Goal: Transaction & Acquisition: Obtain resource

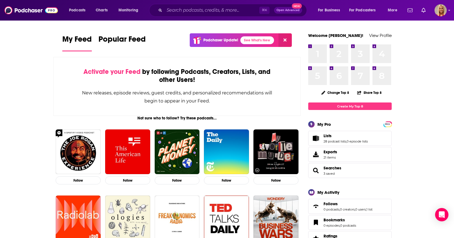
click at [188, 16] on div "⌘ K Open Advanced New" at bounding box center [228, 10] width 158 height 13
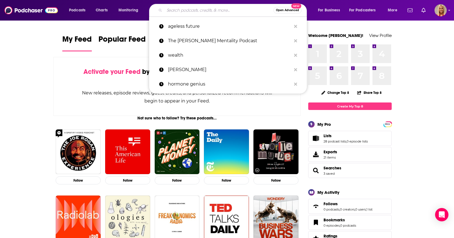
click at [191, 11] on input "Search podcasts, credits, & more..." at bounding box center [218, 10] width 109 height 9
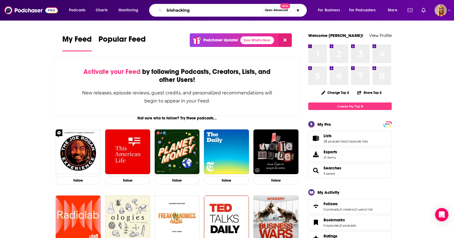
type input "biohacking"
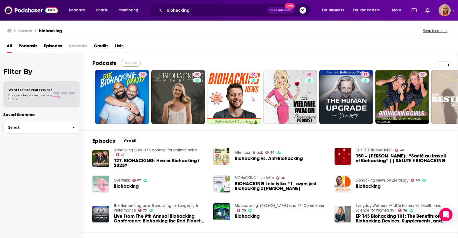
click at [133, 63] on button "View All" at bounding box center [131, 63] width 20 height 7
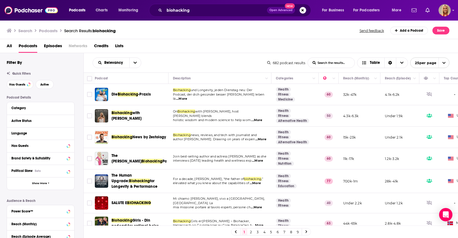
scroll to position [10, 0]
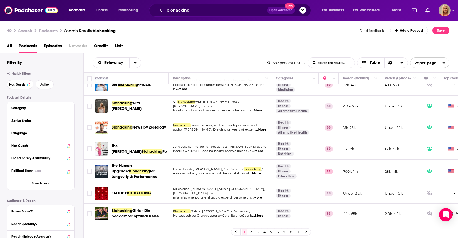
click at [259, 130] on span "...More" at bounding box center [260, 130] width 11 height 4
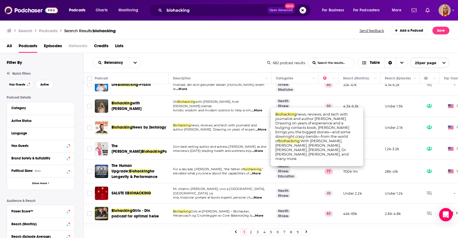
click at [259, 130] on span "...More" at bounding box center [260, 130] width 11 height 4
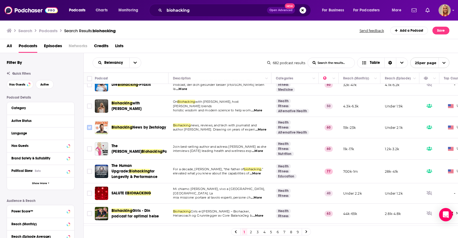
click at [90, 128] on input "Toggle select row" at bounding box center [89, 127] width 5 height 5
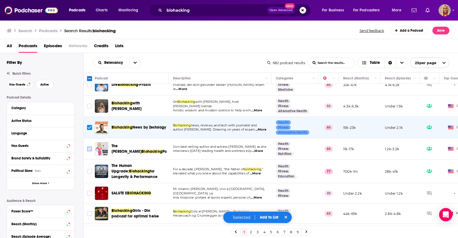
click at [89, 149] on input "Toggle select row" at bounding box center [89, 149] width 5 height 5
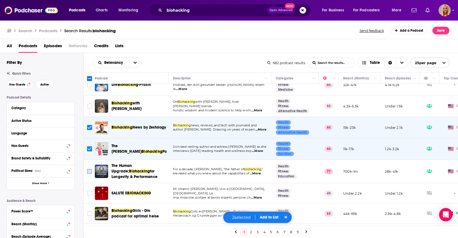
click at [90, 172] on input "Toggle select row" at bounding box center [89, 171] width 5 height 5
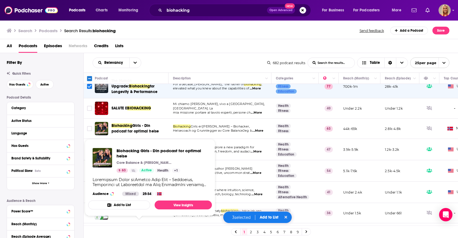
scroll to position [96, 0]
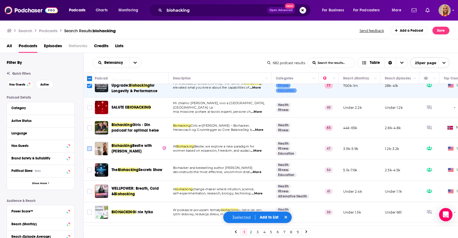
click at [88, 150] on input "Toggle select row" at bounding box center [89, 148] width 5 height 5
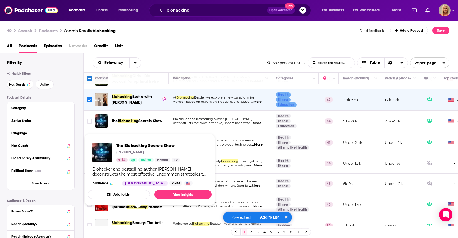
scroll to position [151, 0]
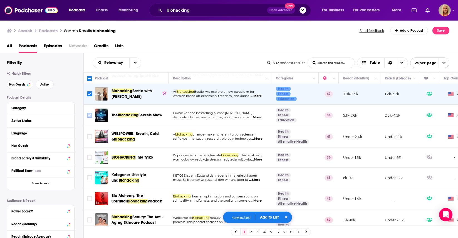
click at [91, 115] on input "Toggle select row" at bounding box center [89, 115] width 5 height 5
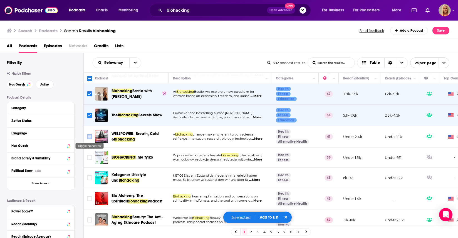
click at [89, 137] on input "Toggle select row" at bounding box center [89, 136] width 5 height 5
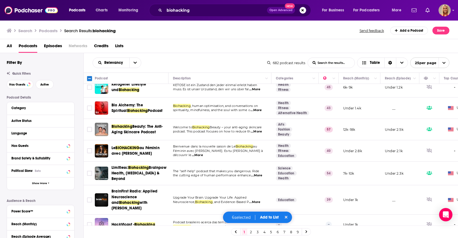
scroll to position [241, 0]
click at [90, 172] on input "Toggle select row" at bounding box center [89, 173] width 5 height 5
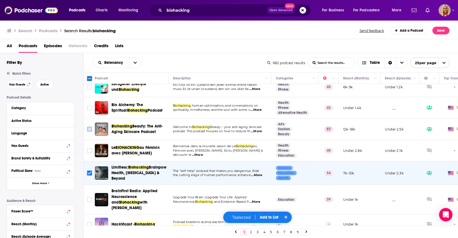
click at [90, 129] on input "Toggle select row" at bounding box center [89, 129] width 5 height 5
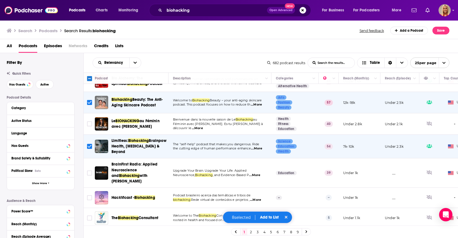
scroll to position [180, 0]
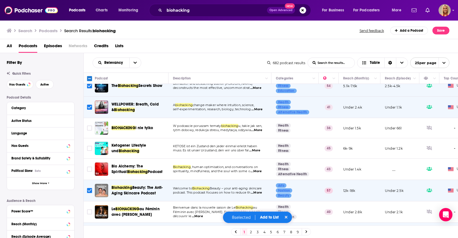
click at [88, 191] on input "Toggle select row" at bounding box center [89, 190] width 5 height 5
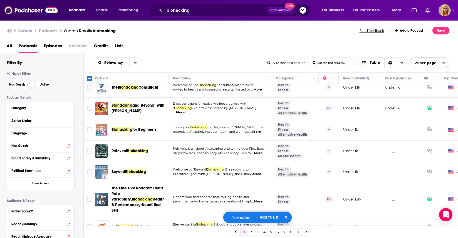
scroll to position [403, 0]
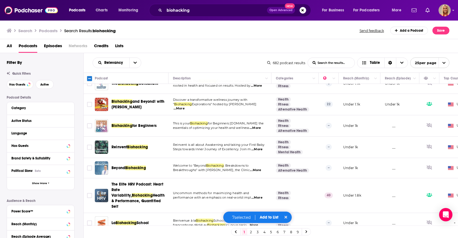
click at [251, 233] on link "2" at bounding box center [251, 232] width 6 height 7
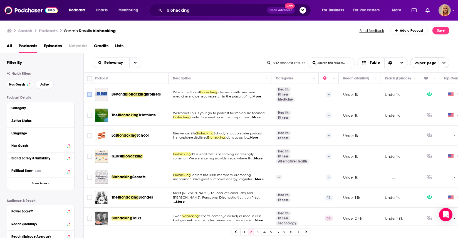
click at [91, 95] on input "Toggle select row" at bounding box center [89, 94] width 5 height 5
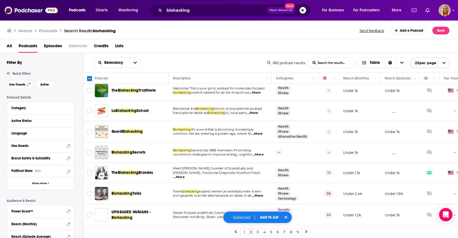
scroll to position [25, 0]
click at [91, 173] on input "Toggle select row" at bounding box center [89, 172] width 5 height 5
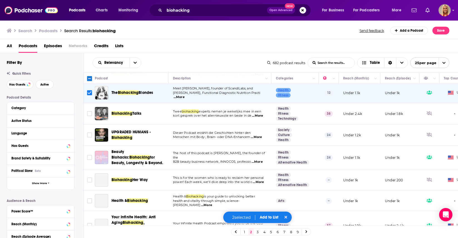
scroll to position [112, 0]
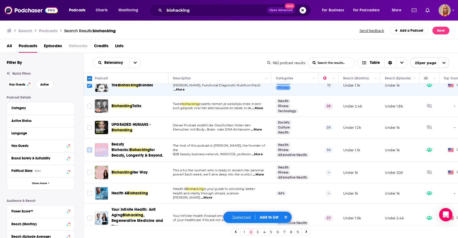
click at [88, 150] on input "Toggle select row" at bounding box center [89, 150] width 5 height 5
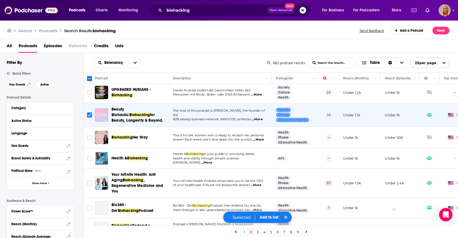
scroll to position [149, 0]
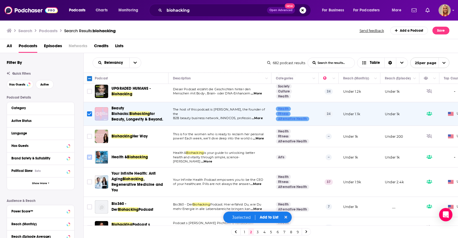
click at [88, 155] on input "Toggle select row" at bounding box center [89, 157] width 5 height 5
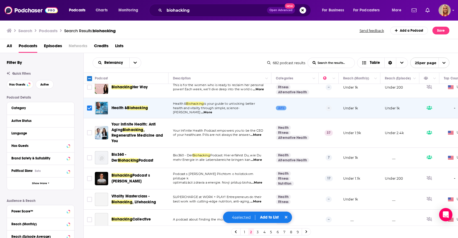
scroll to position [198, 0]
click at [89, 134] on input "Toggle select row" at bounding box center [89, 132] width 5 height 5
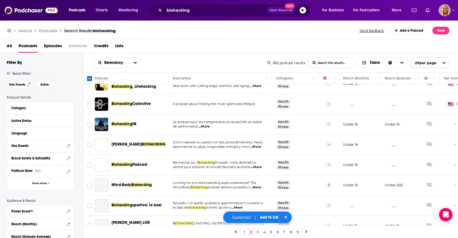
scroll to position [391, 0]
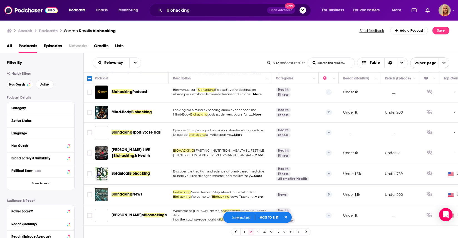
click at [267, 217] on button "Add to List" at bounding box center [269, 217] width 28 height 5
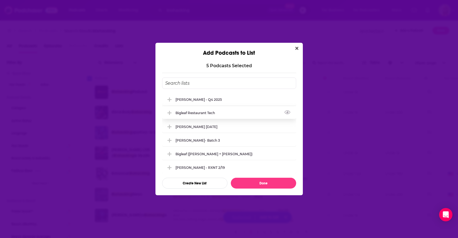
click at [189, 114] on div "Bigleaf Restaurant Tech" at bounding box center [197, 113] width 43 height 4
click at [170, 112] on icon "Add Podcast To List" at bounding box center [169, 113] width 4 height 5
click at [170, 113] on icon "Add Podcast To List" at bounding box center [169, 113] width 4 height 1
click at [196, 114] on div "Bigleaf Restaurant Tech" at bounding box center [197, 113] width 43 height 4
click at [169, 113] on icon "Add Podcast To List" at bounding box center [169, 113] width 4 height 1
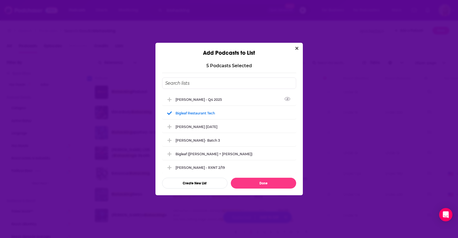
click at [180, 87] on input "Add Podcast To List" at bounding box center [229, 83] width 134 height 11
click at [170, 113] on icon "Add Podcast To List" at bounding box center [169, 113] width 4 height 5
click at [169, 112] on icon "Add Podcast To List" at bounding box center [169, 113] width 4 height 5
click at [183, 83] on input "Add Podcast To List" at bounding box center [229, 83] width 134 height 11
click at [197, 182] on button "Create New List" at bounding box center [194, 183] width 65 height 11
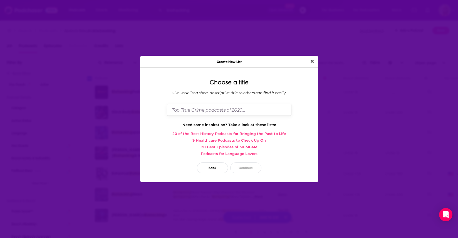
click at [212, 109] on input "Dialog" at bounding box center [229, 110] width 125 height 12
type input "[PERSON_NAME] Podcasts 10/8"
click at [254, 167] on button "Continue" at bounding box center [245, 168] width 31 height 11
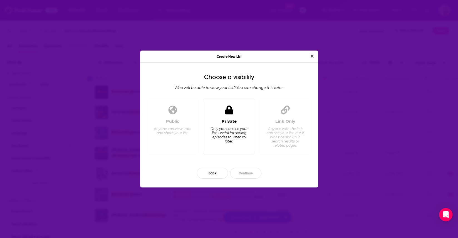
click at [239, 136] on div "Only you can see your list. Useful for saving episodes to listen to later." at bounding box center [229, 135] width 38 height 17
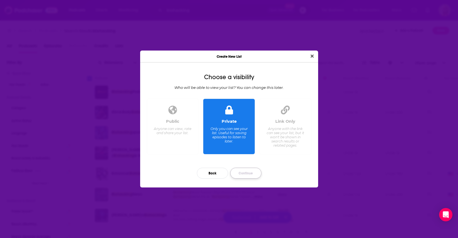
click at [245, 177] on button "Continue" at bounding box center [245, 173] width 31 height 11
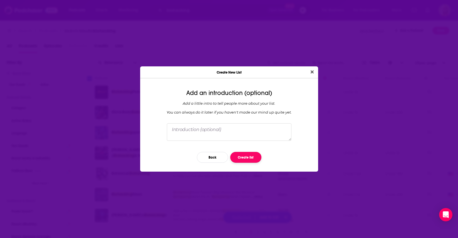
click at [243, 160] on button "Create list" at bounding box center [245, 157] width 31 height 11
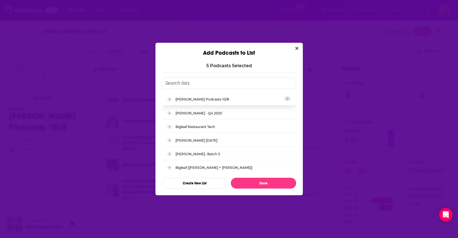
click at [191, 97] on div "[PERSON_NAME] Podcasts 10/8" at bounding box center [204, 99] width 57 height 4
click at [260, 185] on button "Done" at bounding box center [263, 183] width 65 height 11
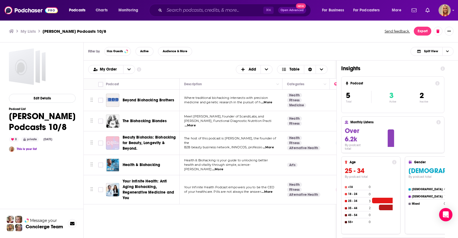
click at [351, 55] on div "Filter by Has Guests Active Audience & More Split View" at bounding box center [271, 52] width 374 height 18
click at [331, 74] on div "Podcasts Add My Order Customize Your List Order Select the “My Order” sort and …" at bounding box center [210, 70] width 253 height 18
drag, startPoint x: 170, startPoint y: 237, endPoint x: 176, endPoint y: 234, distance: 6.4
click at [171, 237] on div "Podcasts Add My Order Customize Your List Order Select the “My Order” sort and …" at bounding box center [210, 172] width 253 height 223
click at [442, 68] on icon at bounding box center [443, 68] width 4 height 4
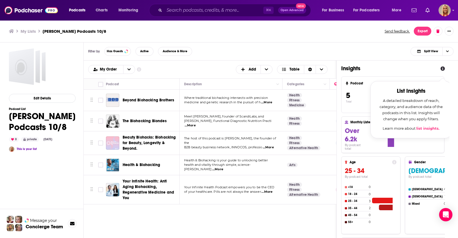
click at [369, 48] on div "Filter by Has Guests Active Audience & More Split View" at bounding box center [271, 52] width 374 height 18
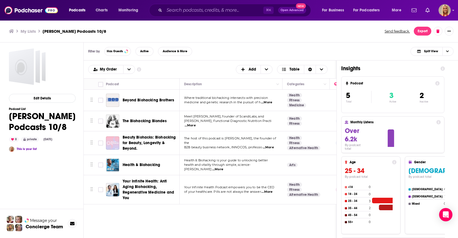
drag, startPoint x: 329, startPoint y: 71, endPoint x: 346, endPoint y: 78, distance: 17.6
click at [330, 71] on div "My Order Customize Your List Order Select the “My Order” sort and remove all fi…" at bounding box center [210, 69] width 244 height 9
drag, startPoint x: 370, startPoint y: 59, endPoint x: 369, endPoint y: 70, distance: 10.6
click at [374, 59] on div "Filter by Has Guests Active Audience & More Split View" at bounding box center [271, 52] width 374 height 18
drag, startPoint x: 352, startPoint y: 67, endPoint x: 358, endPoint y: 66, distance: 6.3
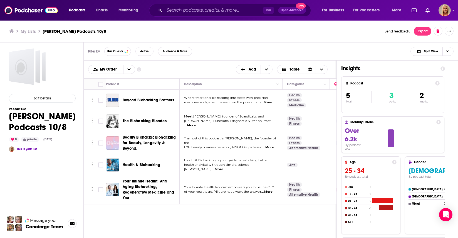
click at [353, 67] on h1 "Insights" at bounding box center [388, 68] width 95 height 7
click at [446, 54] on span "Choose View" at bounding box center [447, 51] width 9 height 8
drag, startPoint x: 374, startPoint y: 71, endPoint x: 438, endPoint y: 68, distance: 63.8
click at [438, 68] on div "Insights" at bounding box center [393, 68] width 104 height 7
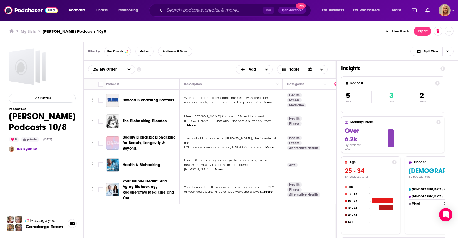
drag, startPoint x: 353, startPoint y: 99, endPoint x: 358, endPoint y: 99, distance: 4.7
click at [359, 98] on div "Podcasts Add My Order Customize Your List Order Select the “My Order” sort and …" at bounding box center [267, 172] width 366 height 223
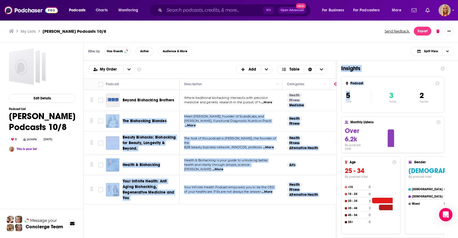
scroll to position [0, 59]
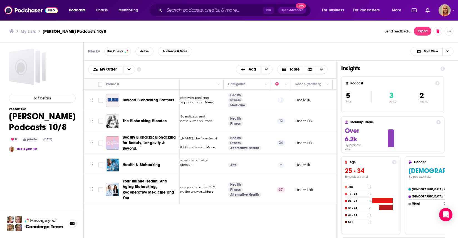
drag, startPoint x: 347, startPoint y: 106, endPoint x: 380, endPoint y: 100, distance: 33.7
click at [351, 105] on div "5 Total 3 Active 2 Inactive" at bounding box center [393, 96] width 94 height 27
click at [381, 100] on div "5 Total 3 Active 2 Inactive" at bounding box center [393, 96] width 94 height 27
drag, startPoint x: 369, startPoint y: 97, endPoint x: 369, endPoint y: 102, distance: 4.5
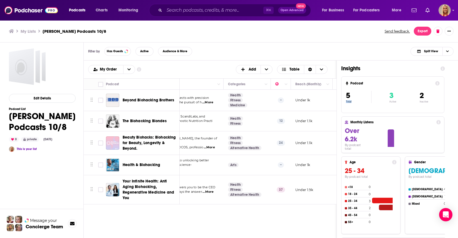
click at [366, 95] on div "5 Total" at bounding box center [361, 97] width 31 height 12
click at [357, 97] on div "Insights Podcast 5 Total 3 Active 2 Inactive Monthly Listens Over 6.2k By podca…" at bounding box center [393, 172] width 113 height 223
click at [445, 72] on div "Insights" at bounding box center [393, 68] width 104 height 7
click at [443, 69] on icon at bounding box center [443, 68] width 4 height 4
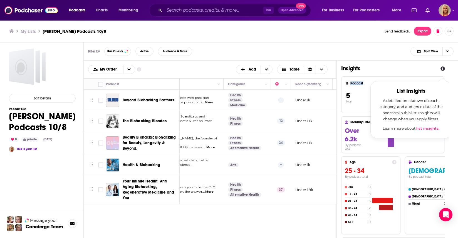
click at [443, 69] on icon at bounding box center [443, 68] width 4 height 4
click at [441, 68] on icon at bounding box center [443, 68] width 4 height 4
drag, startPoint x: 282, startPoint y: 37, endPoint x: 278, endPoint y: 37, distance: 3.7
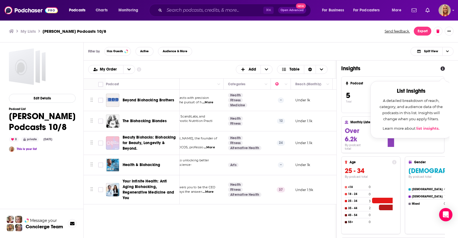
click at [282, 37] on div "My Lists Kirk Podcasts 10/8 Send feedback. Export" at bounding box center [229, 31] width 458 height 23
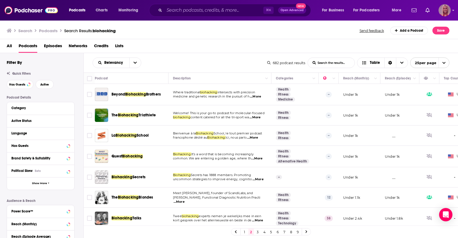
click at [448, 13] on img "Logged in as KymberleeBolden" at bounding box center [445, 10] width 12 height 12
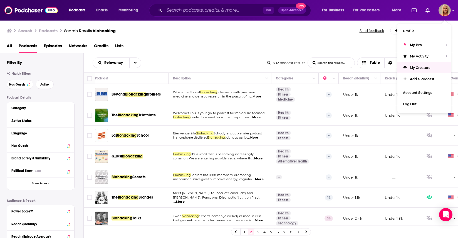
click at [247, 48] on div "All Podcasts Episodes Networks Credits Lists" at bounding box center [230, 46] width 447 height 11
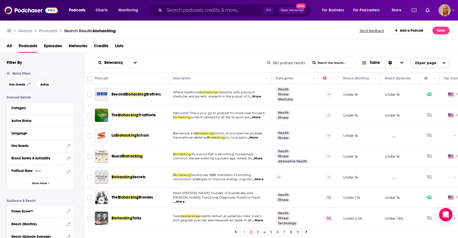
click at [244, 231] on link "1" at bounding box center [245, 232] width 6 height 7
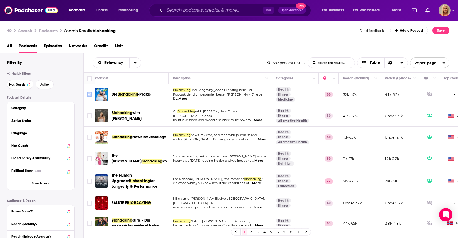
click at [89, 95] on input "Toggle select row" at bounding box center [89, 94] width 5 height 5
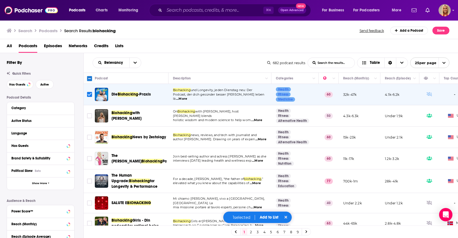
click at [89, 95] on input "Toggle select row" at bounding box center [89, 94] width 5 height 5
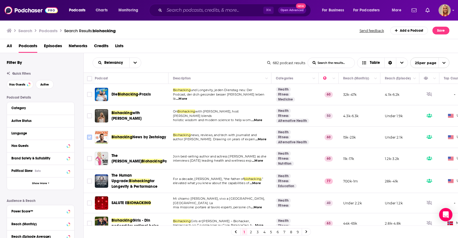
click at [90, 138] on input "Toggle select row" at bounding box center [89, 137] width 5 height 5
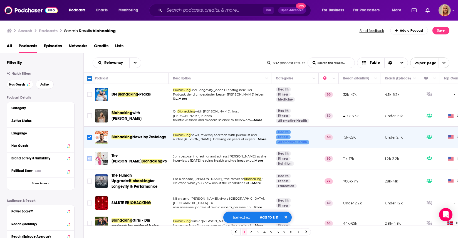
click at [91, 159] on input "Toggle select row" at bounding box center [89, 158] width 5 height 5
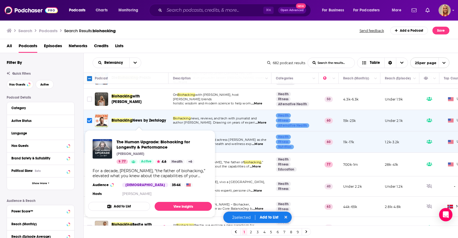
scroll to position [22, 0]
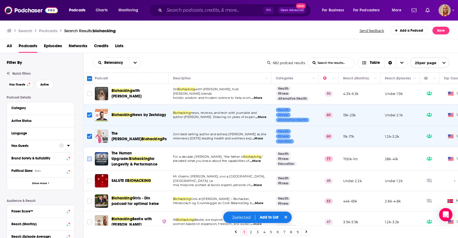
click at [89, 159] on input "Toggle select row" at bounding box center [89, 159] width 5 height 5
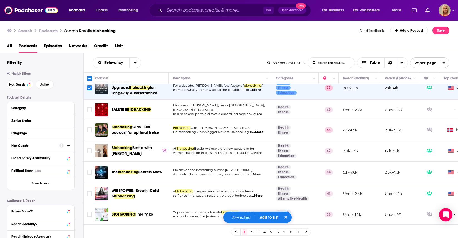
scroll to position [103, 0]
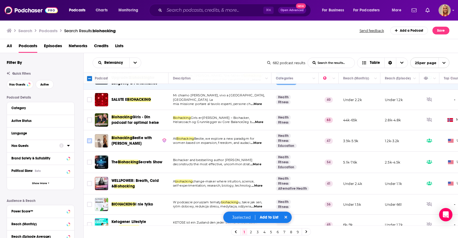
click at [89, 141] on input "Toggle select row" at bounding box center [89, 141] width 5 height 5
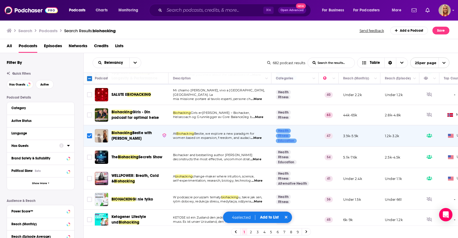
scroll to position [109, 0]
click at [90, 157] on input "Toggle select row" at bounding box center [89, 157] width 5 height 5
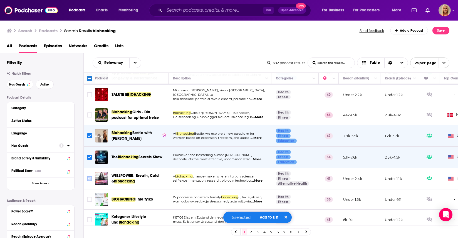
click at [90, 178] on input "Toggle select row" at bounding box center [89, 178] width 5 height 5
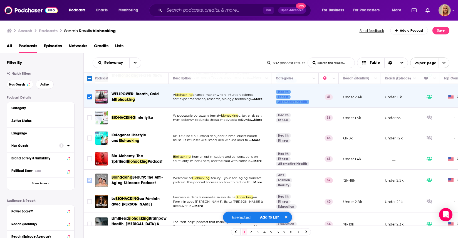
scroll to position [191, 0]
click at [89, 158] on input "Toggle select row" at bounding box center [89, 158] width 5 height 5
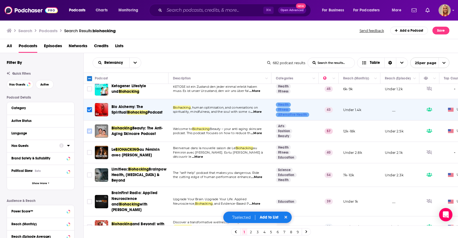
scroll to position [265, 0]
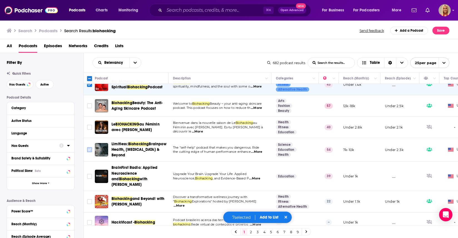
click at [90, 150] on input "Toggle select row" at bounding box center [89, 149] width 5 height 5
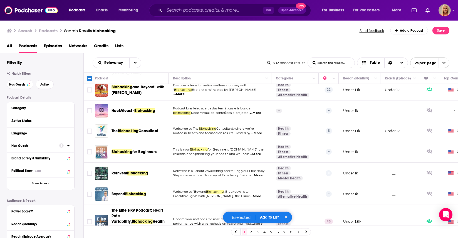
scroll to position [403, 0]
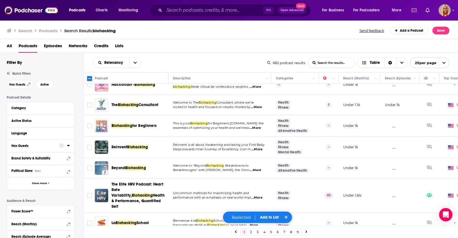
click at [268, 218] on button "Add to List" at bounding box center [270, 217] width 28 height 5
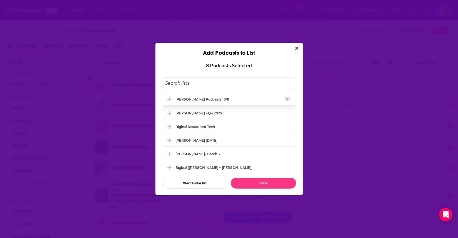
click at [203, 99] on div "[PERSON_NAME] Podcasts 10/8" at bounding box center [204, 99] width 57 height 4
click at [270, 186] on button "Done" at bounding box center [263, 183] width 65 height 11
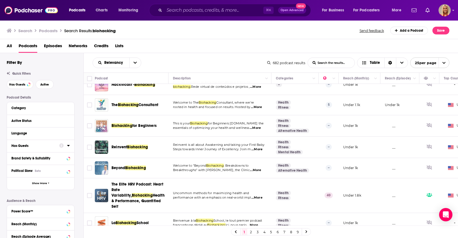
click at [259, 233] on link "3" at bounding box center [258, 232] width 6 height 7
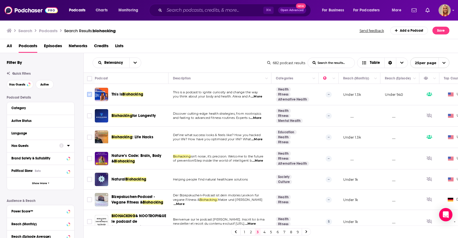
click at [90, 95] on input "Toggle select row" at bounding box center [89, 94] width 5 height 5
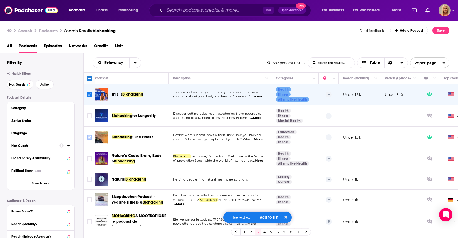
click at [87, 137] on input "Toggle select row" at bounding box center [89, 137] width 5 height 5
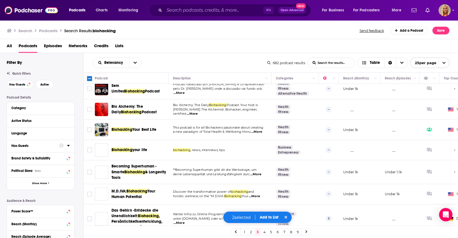
scroll to position [220, 0]
click at [91, 131] on input "Toggle select row" at bounding box center [89, 129] width 5 height 5
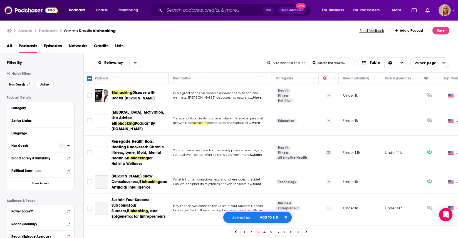
scroll to position [400, 0]
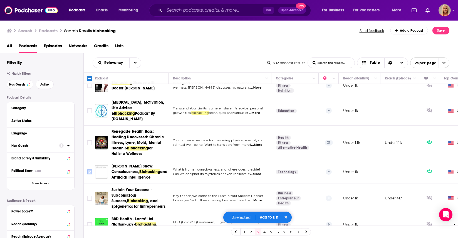
click at [89, 172] on input "Toggle select row" at bounding box center [89, 172] width 5 height 5
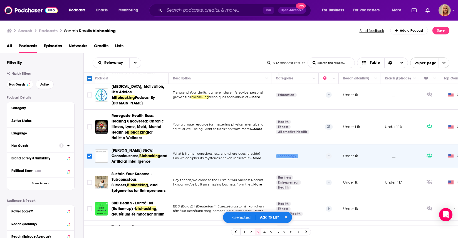
scroll to position [436, 0]
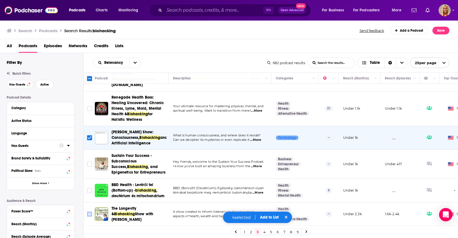
click at [90, 212] on input "Toggle select row" at bounding box center [89, 214] width 5 height 5
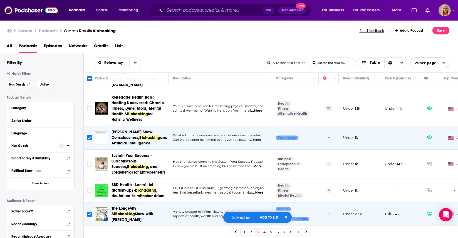
click at [266, 218] on button "Add to List" at bounding box center [269, 217] width 28 height 5
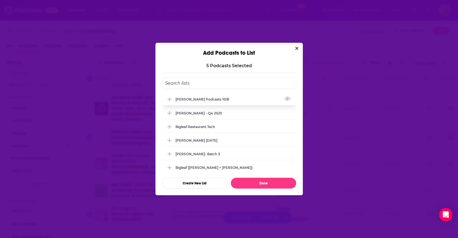
click at [202, 101] on div "[PERSON_NAME] Podcasts 10/8" at bounding box center [204, 99] width 57 height 4
click at [267, 183] on button "Done" at bounding box center [263, 183] width 65 height 11
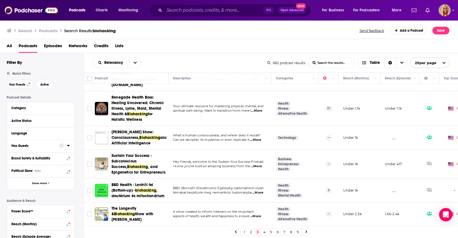
click at [266, 232] on link "4" at bounding box center [265, 232] width 6 height 7
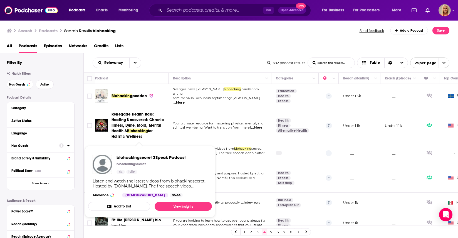
scroll to position [1, 0]
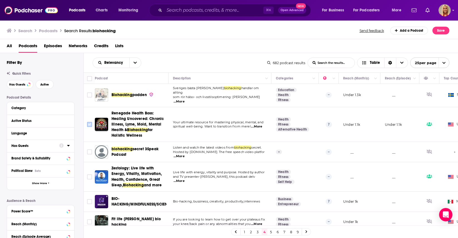
click at [88, 122] on input "Toggle select row" at bounding box center [89, 124] width 5 height 5
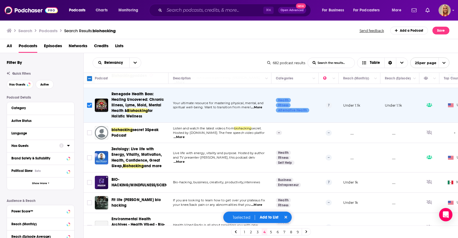
scroll to position [21, 0]
click at [88, 155] on input "Toggle select row" at bounding box center [89, 157] width 5 height 5
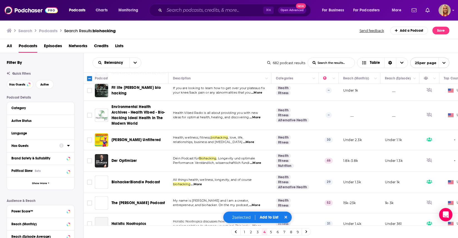
scroll to position [137, 0]
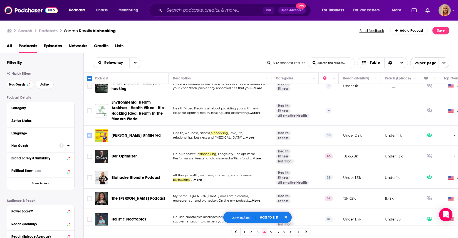
click at [92, 133] on icon "Toggle select row" at bounding box center [89, 135] width 7 height 7
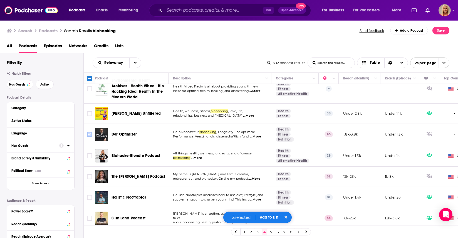
scroll to position [159, 0]
click at [91, 153] on input "Toggle select row" at bounding box center [89, 155] width 5 height 5
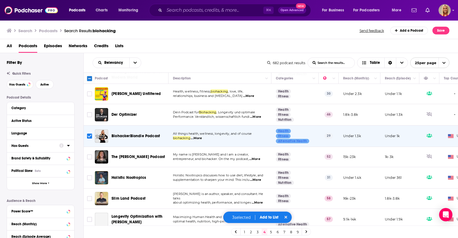
scroll to position [184, 0]
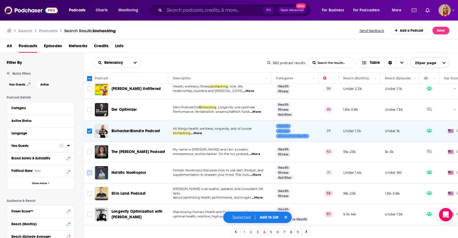
click at [90, 171] on input "Toggle select row" at bounding box center [89, 173] width 5 height 5
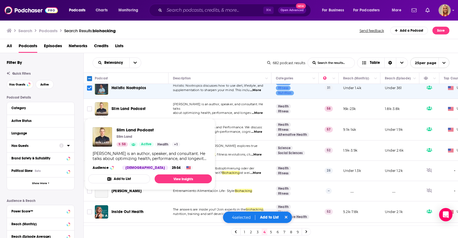
scroll to position [258, 0]
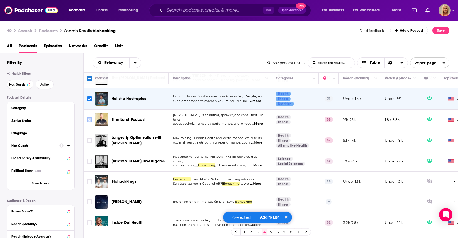
click at [90, 117] on input "Toggle select row" at bounding box center [89, 119] width 5 height 5
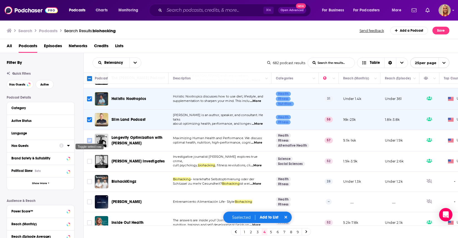
click at [89, 138] on input "Toggle select row" at bounding box center [89, 140] width 5 height 5
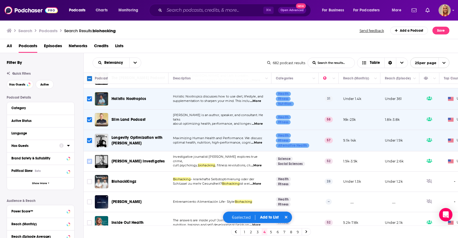
click at [89, 159] on input "Toggle select row" at bounding box center [89, 161] width 5 height 5
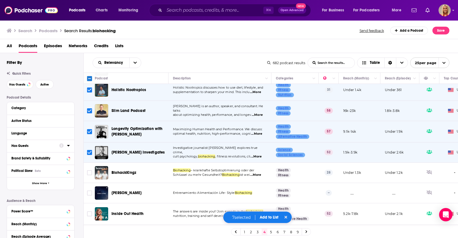
scroll to position [308, 0]
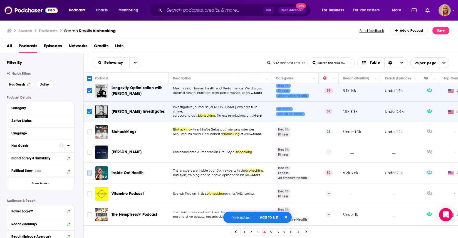
click at [89, 171] on input "Toggle select row" at bounding box center [89, 173] width 5 height 5
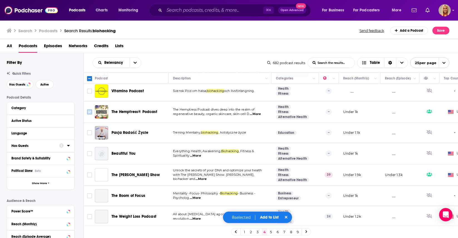
scroll to position [413, 0]
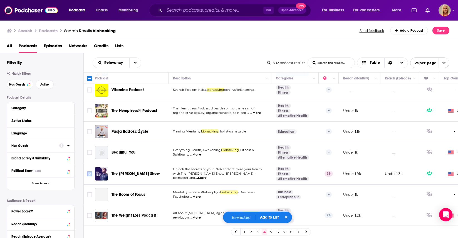
click at [91, 172] on input "Toggle select row" at bounding box center [89, 174] width 5 height 5
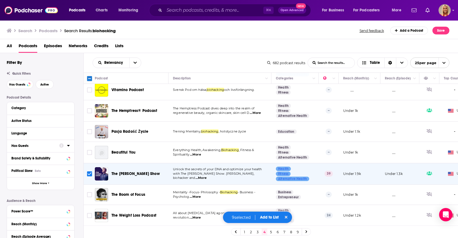
click at [271, 218] on button "Add to List" at bounding box center [270, 217] width 28 height 5
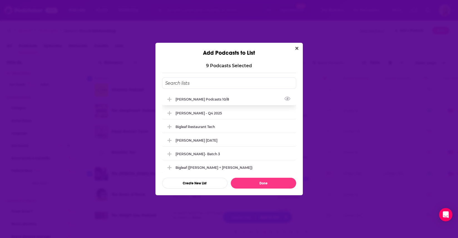
click at [193, 100] on div "[PERSON_NAME] Podcasts 10/8" at bounding box center [204, 99] width 57 height 4
click at [263, 189] on div "9 Podcast s Selected Kirk Podcasts 10/8 Rob Edwards - Q4 2025 Bigleaf Restauran…" at bounding box center [229, 125] width 147 height 139
click at [264, 185] on button "Done" at bounding box center [263, 183] width 65 height 11
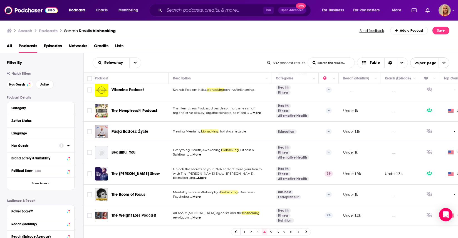
click at [269, 232] on link "5" at bounding box center [271, 232] width 6 height 7
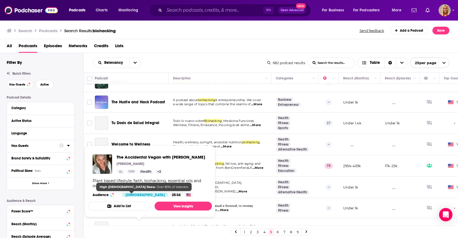
scroll to position [202, 0]
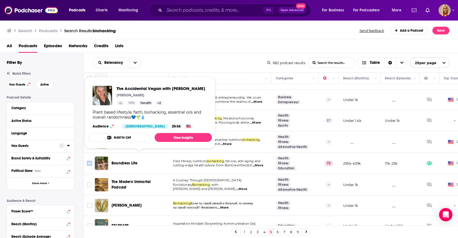
click at [89, 164] on input "Toggle select row" at bounding box center [89, 163] width 5 height 5
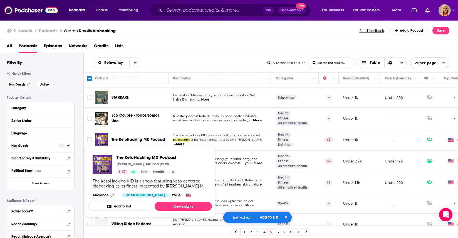
scroll to position [331, 0]
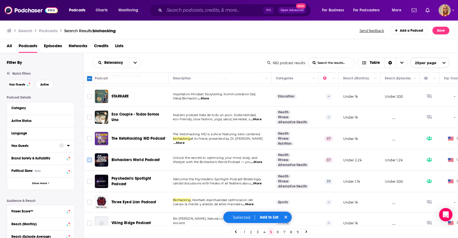
click at [88, 159] on input "Toggle select row" at bounding box center [89, 160] width 5 height 5
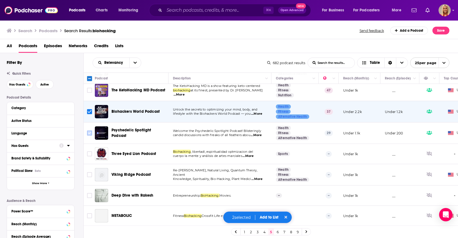
scroll to position [384, 0]
click at [268, 219] on button "Add to List" at bounding box center [269, 217] width 28 height 5
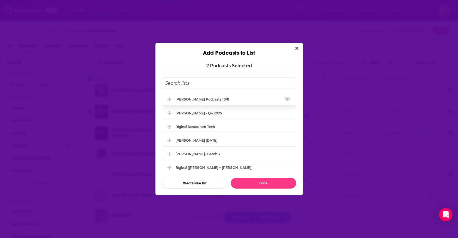
click at [198, 99] on div "[PERSON_NAME] Podcasts 10/8" at bounding box center [204, 99] width 57 height 4
click at [267, 183] on button "Done" at bounding box center [263, 183] width 65 height 11
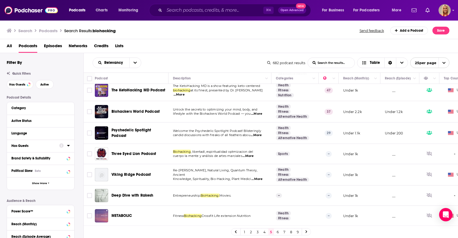
click at [278, 232] on link "6" at bounding box center [278, 232] width 6 height 7
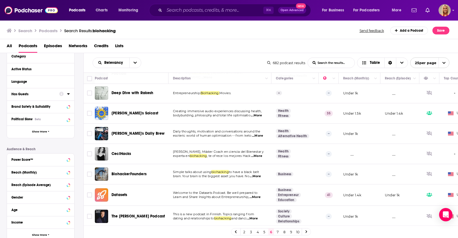
scroll to position [320, 0]
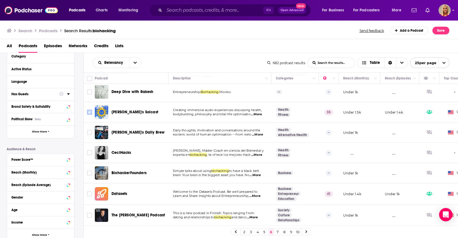
click at [88, 110] on input "Toggle select row" at bounding box center [89, 112] width 5 height 5
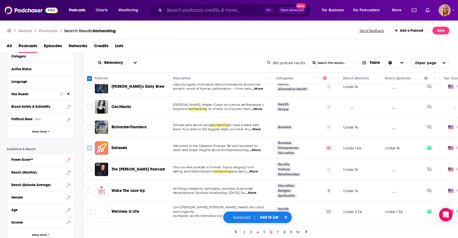
scroll to position [384, 0]
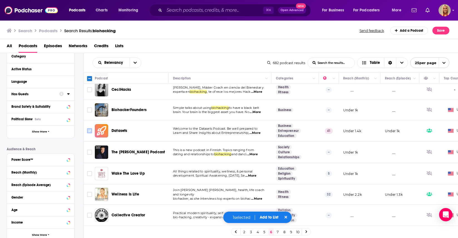
click at [89, 129] on input "Toggle select row" at bounding box center [89, 131] width 5 height 5
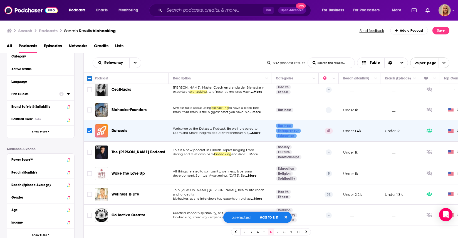
click at [267, 219] on button "Add to List" at bounding box center [269, 217] width 28 height 5
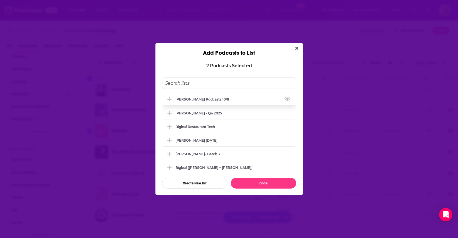
click at [186, 102] on div "[PERSON_NAME] Podcasts 10/8" at bounding box center [229, 99] width 134 height 12
click at [261, 186] on button "Done" at bounding box center [263, 183] width 65 height 11
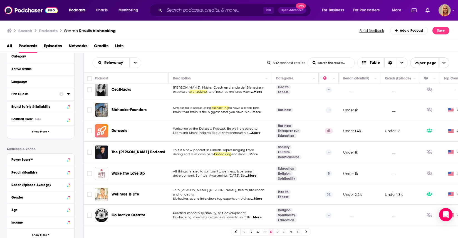
click at [278, 232] on link "7" at bounding box center [278, 232] width 6 height 7
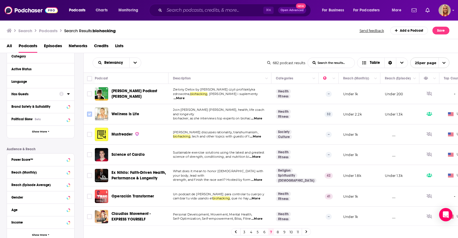
click at [89, 113] on input "Toggle select row" at bounding box center [89, 114] width 5 height 5
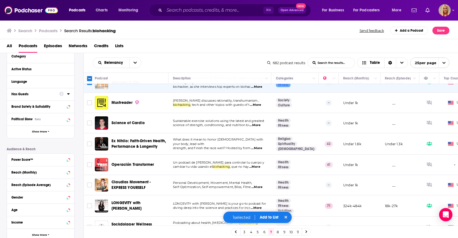
scroll to position [80, 0]
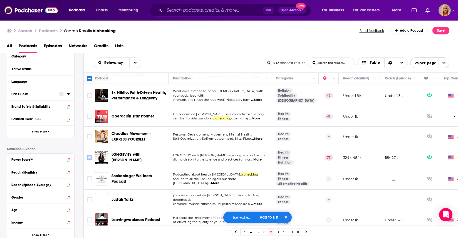
click at [91, 159] on input "Toggle select row" at bounding box center [89, 157] width 5 height 5
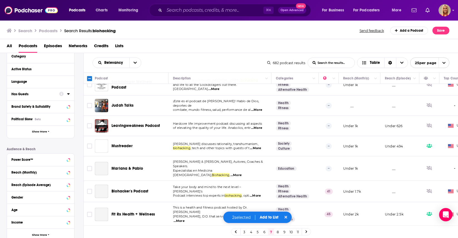
scroll to position [181, 0]
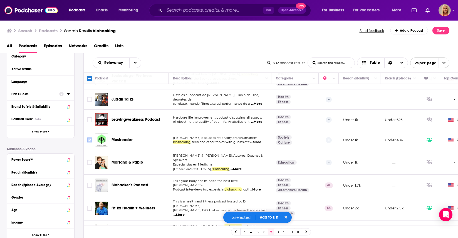
click at [90, 141] on input "Toggle select row" at bounding box center [89, 140] width 5 height 5
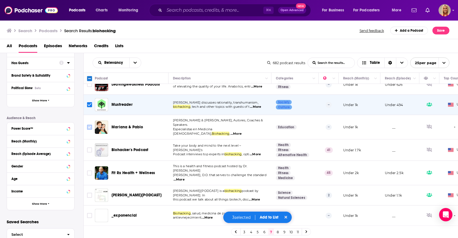
scroll to position [225, 0]
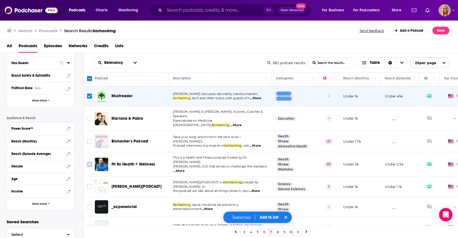
click at [90, 162] on input "Toggle select row" at bounding box center [89, 164] width 5 height 5
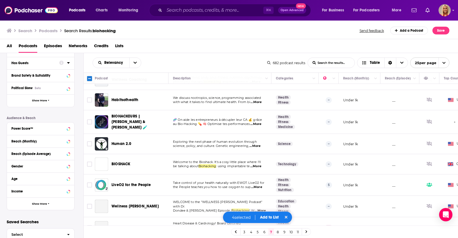
scroll to position [379, 0]
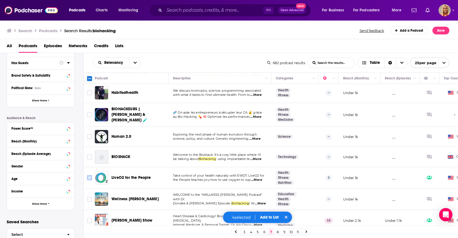
click at [89, 176] on input "Toggle select row" at bounding box center [89, 178] width 5 height 5
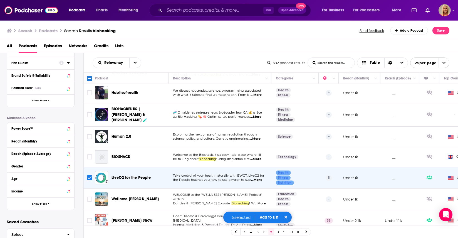
click at [268, 216] on button "Add to List" at bounding box center [269, 217] width 28 height 5
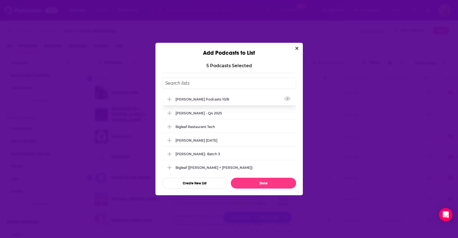
click at [198, 100] on div "[PERSON_NAME] Podcasts 10/8" at bounding box center [204, 99] width 57 height 4
click at [262, 183] on button "Done" at bounding box center [263, 183] width 65 height 11
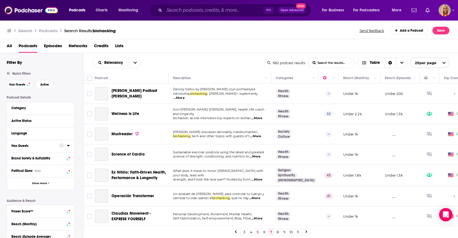
scroll to position [83, 0]
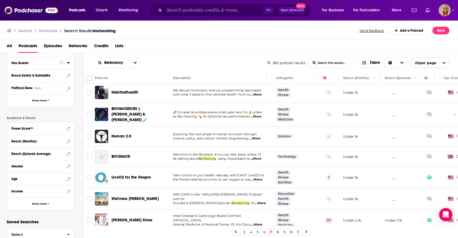
click at [277, 234] on link "8" at bounding box center [278, 232] width 6 height 7
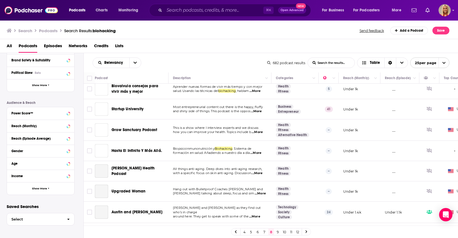
scroll to position [381, 0]
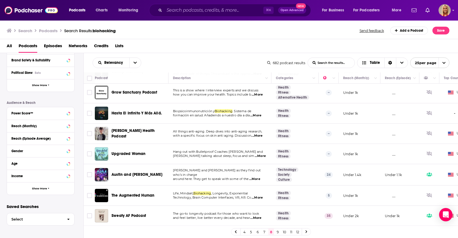
click at [276, 232] on link "9" at bounding box center [278, 232] width 6 height 7
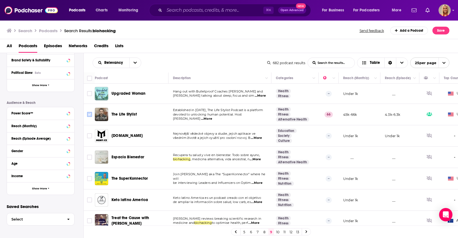
click at [92, 116] on input "Toggle select row" at bounding box center [89, 114] width 5 height 5
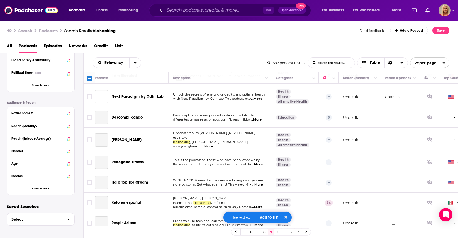
scroll to position [240, 0]
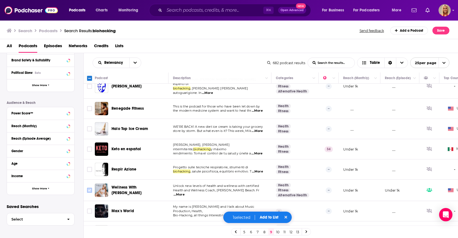
click at [88, 188] on input "Toggle select row" at bounding box center [89, 190] width 5 height 5
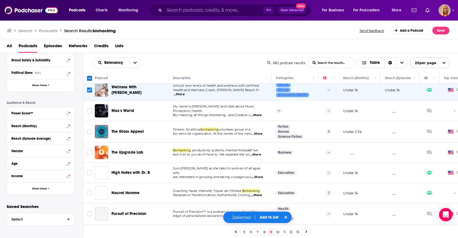
scroll to position [344, 0]
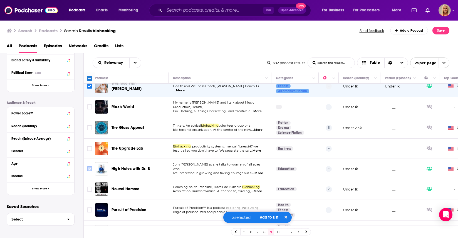
click at [90, 167] on input "Toggle select row" at bounding box center [89, 169] width 5 height 5
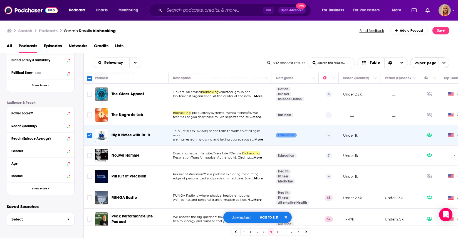
scroll to position [383, 0]
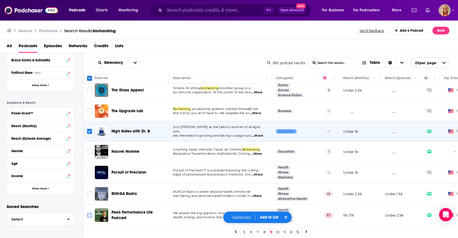
click at [89, 213] on input "Toggle select row" at bounding box center [89, 215] width 5 height 5
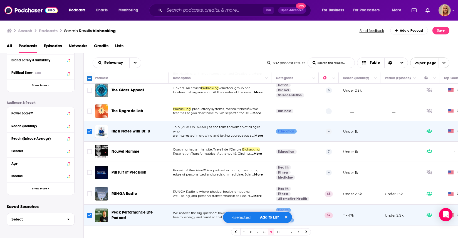
click at [271, 220] on button "Add to List" at bounding box center [270, 217] width 28 height 5
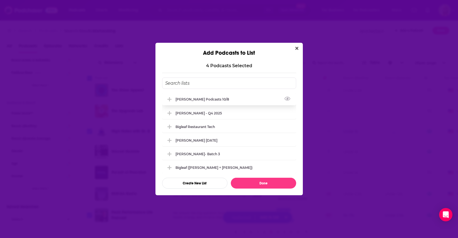
click at [205, 100] on div "[PERSON_NAME] Podcasts 10/8" at bounding box center [204, 99] width 57 height 4
click at [264, 184] on button "Done" at bounding box center [263, 183] width 65 height 11
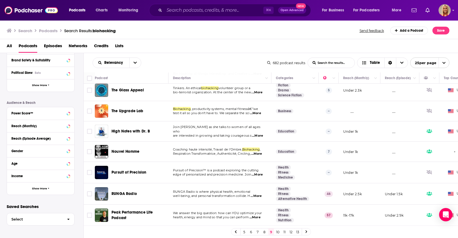
click at [277, 232] on link "10" at bounding box center [278, 232] width 6 height 7
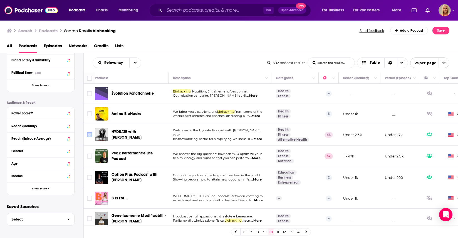
click at [91, 136] on input "Toggle select row" at bounding box center [89, 134] width 5 height 5
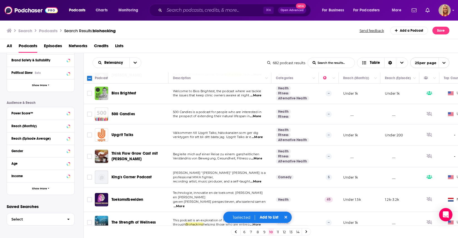
scroll to position [214, 0]
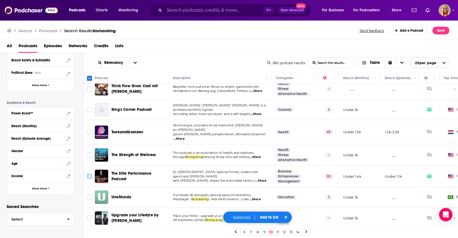
click at [91, 174] on input "Toggle select row" at bounding box center [89, 176] width 5 height 5
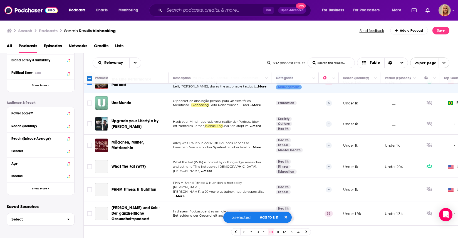
scroll to position [313, 0]
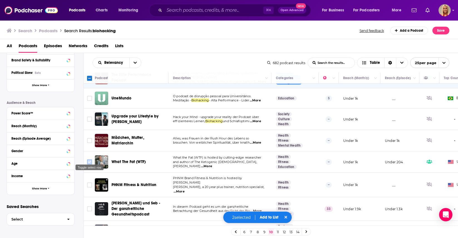
click at [91, 160] on input "Toggle select row" at bounding box center [89, 162] width 5 height 5
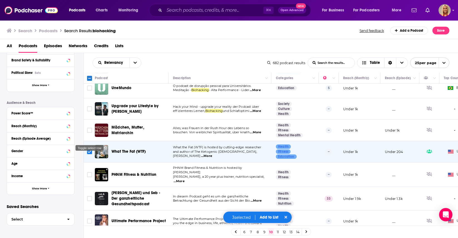
scroll to position [387, 0]
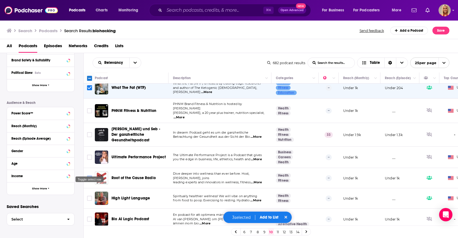
click at [90, 176] on input "Toggle select row" at bounding box center [89, 178] width 5 height 5
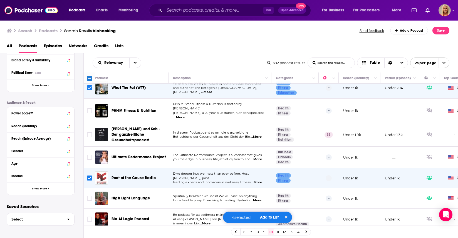
click at [267, 220] on div "4 selected Add to List" at bounding box center [258, 218] width 70 height 12
click at [267, 219] on button "Add to List" at bounding box center [270, 217] width 28 height 5
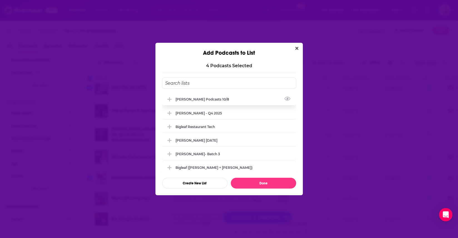
click at [205, 101] on div "[PERSON_NAME] Podcasts 10/8" at bounding box center [229, 99] width 134 height 12
click at [255, 182] on button "Done" at bounding box center [263, 183] width 65 height 11
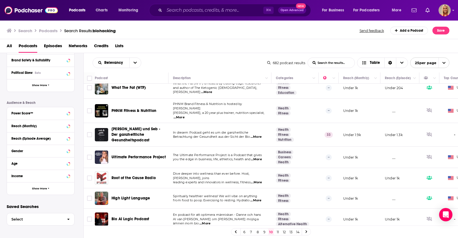
click at [277, 232] on link "11" at bounding box center [278, 232] width 6 height 7
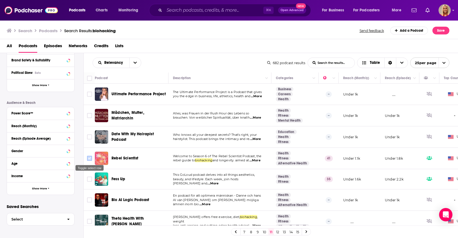
click at [88, 158] on input "Toggle select row" at bounding box center [89, 158] width 5 height 5
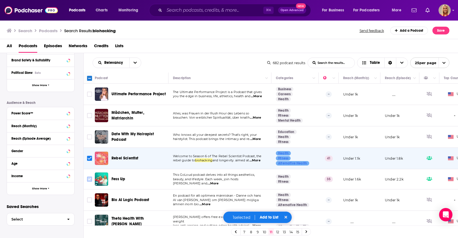
click at [90, 181] on input "Toggle select row" at bounding box center [89, 179] width 5 height 5
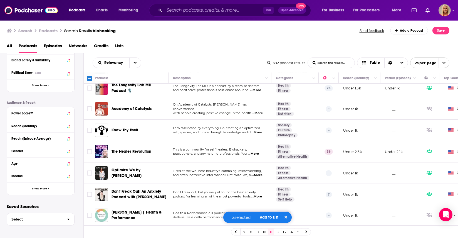
scroll to position [154, 0]
click at [89, 89] on input "Toggle select row" at bounding box center [89, 88] width 5 height 5
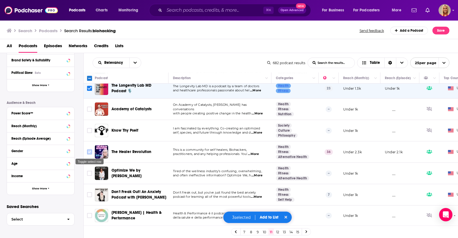
click at [88, 154] on input "Toggle select row" at bounding box center [89, 152] width 5 height 5
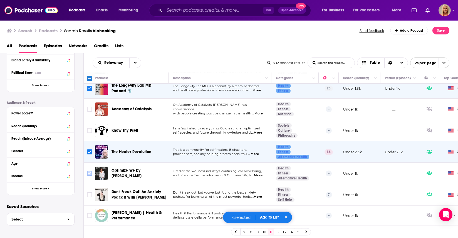
click at [91, 174] on input "Toggle select row" at bounding box center [89, 173] width 5 height 5
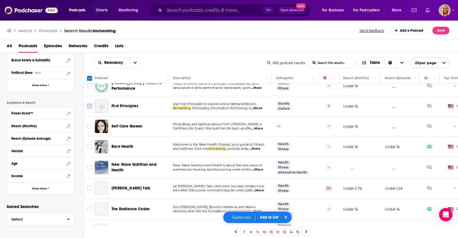
scroll to position [309, 0]
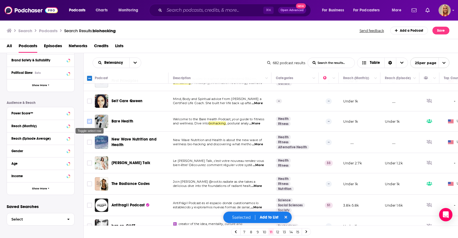
click at [89, 123] on input "Toggle select row" at bounding box center [89, 121] width 5 height 5
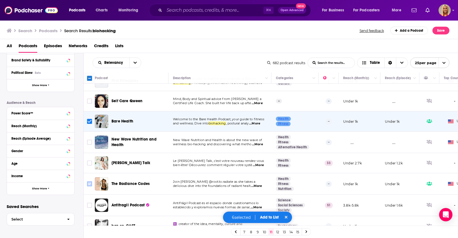
click at [89, 185] on input "Toggle select row" at bounding box center [89, 184] width 5 height 5
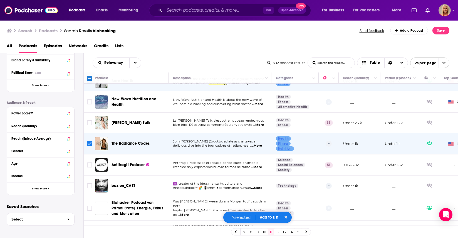
scroll to position [391, 0]
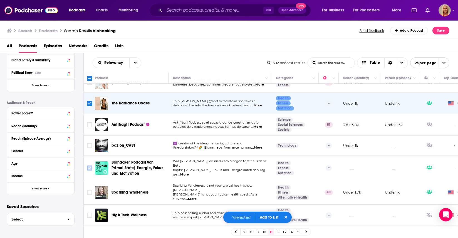
click at [91, 168] on input "Toggle select row" at bounding box center [89, 168] width 5 height 5
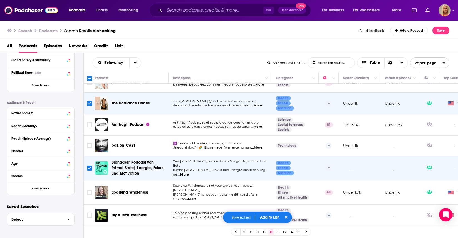
click at [268, 217] on button "Add to List" at bounding box center [270, 217] width 28 height 5
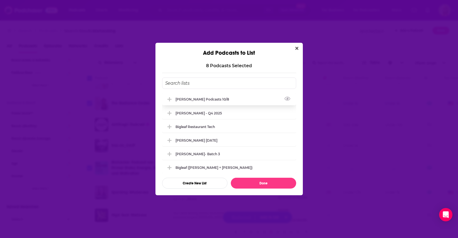
click at [197, 102] on div "[PERSON_NAME] Podcasts 10/8" at bounding box center [229, 99] width 134 height 12
click at [266, 184] on button "Done" at bounding box center [263, 183] width 65 height 11
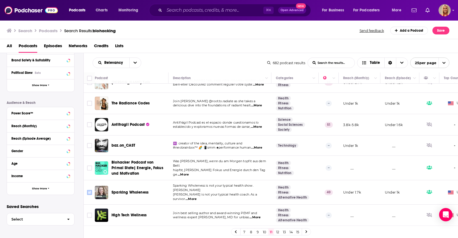
click at [90, 191] on input "Toggle select row" at bounding box center [89, 192] width 5 height 5
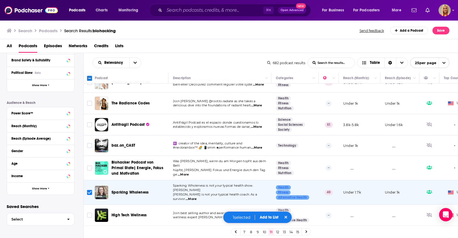
click at [267, 216] on button "Add to List" at bounding box center [269, 217] width 28 height 5
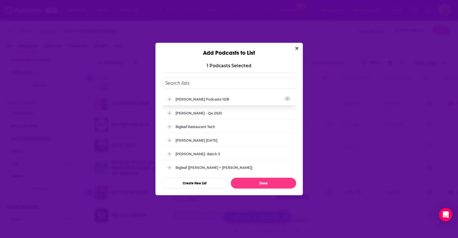
click at [198, 100] on div "[PERSON_NAME] Podcasts 10/8" at bounding box center [204, 99] width 57 height 4
click at [266, 185] on button "Done" at bounding box center [263, 183] width 65 height 11
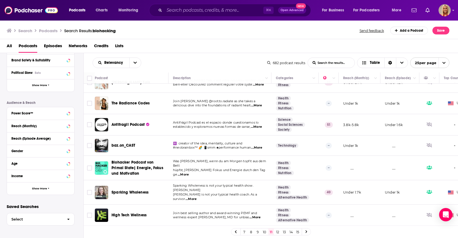
click at [279, 233] on link "12" at bounding box center [278, 232] width 6 height 7
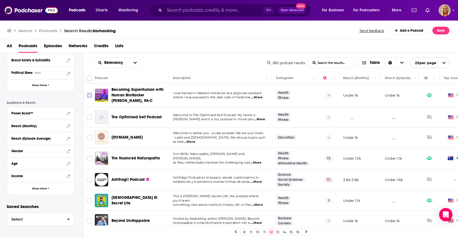
click at [90, 95] on input "Toggle select row" at bounding box center [89, 95] width 5 height 5
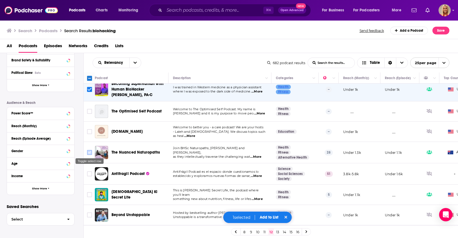
scroll to position [8, 0]
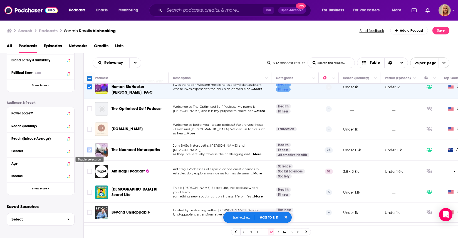
click at [90, 149] on input "Toggle select row" at bounding box center [89, 150] width 5 height 5
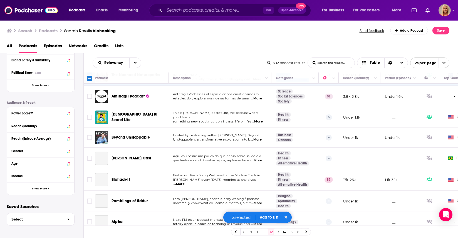
scroll to position [87, 0]
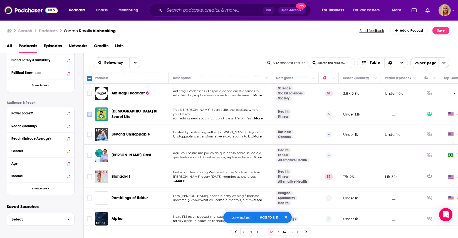
click at [88, 115] on input "Toggle select row" at bounding box center [89, 114] width 5 height 5
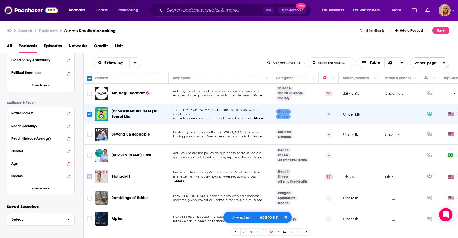
click at [89, 179] on input "Toggle select row" at bounding box center [89, 176] width 5 height 5
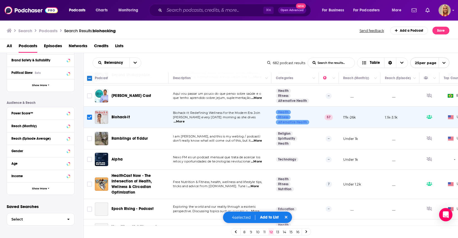
scroll to position [176, 0]
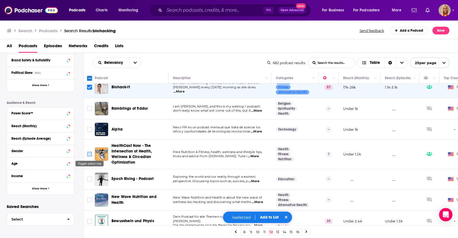
click at [90, 155] on input "Toggle select row" at bounding box center [89, 154] width 5 height 5
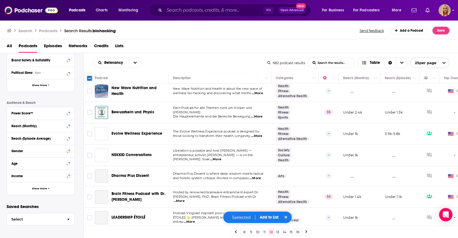
scroll to position [287, 0]
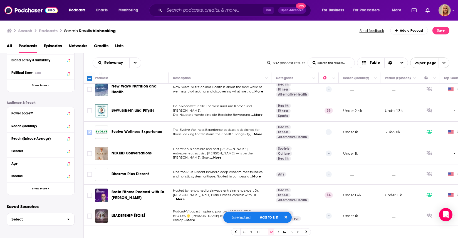
click at [91, 133] on input "Toggle select row" at bounding box center [89, 132] width 5 height 5
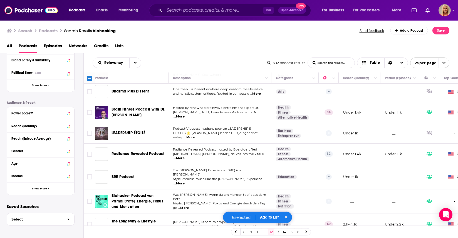
scroll to position [369, 0]
click at [90, 156] on input "Toggle select row" at bounding box center [89, 154] width 5 height 5
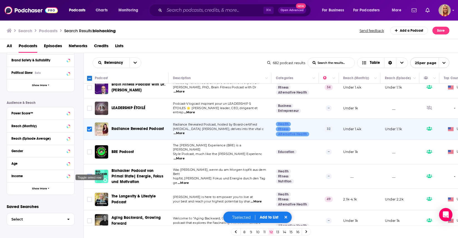
scroll to position [400, 0]
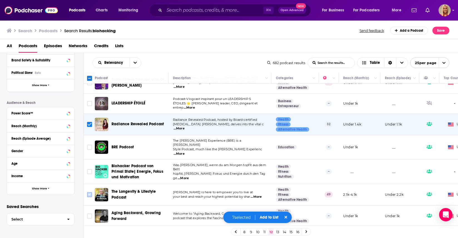
click at [90, 193] on input "Toggle select row" at bounding box center [89, 195] width 5 height 5
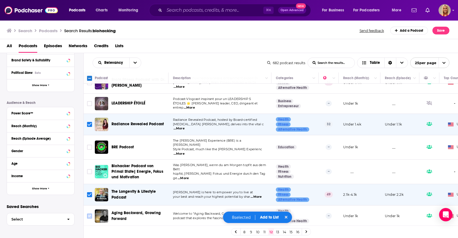
click at [89, 214] on input "Toggle select row" at bounding box center [89, 216] width 5 height 5
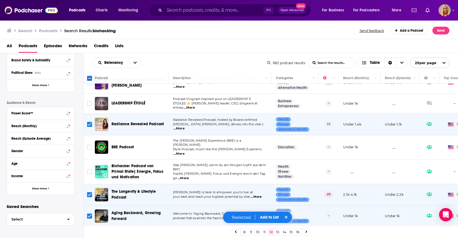
click at [268, 218] on button "Add to List" at bounding box center [270, 217] width 28 height 5
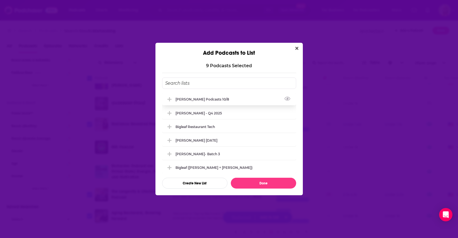
click at [196, 100] on div "[PERSON_NAME] Podcasts 10/8" at bounding box center [204, 99] width 57 height 4
click at [262, 183] on button "Done" at bounding box center [263, 183] width 65 height 11
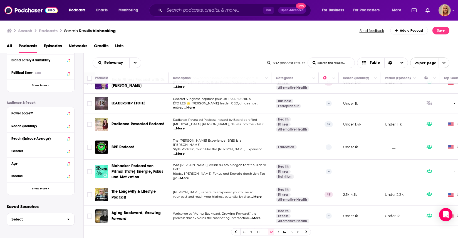
click at [277, 232] on link "13" at bounding box center [278, 232] width 6 height 7
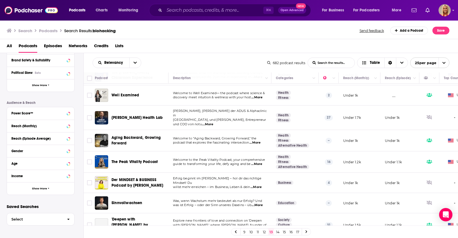
scroll to position [67, 0]
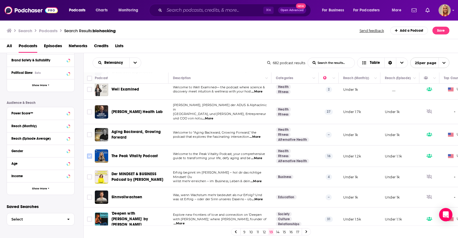
click at [88, 154] on input "Toggle select row" at bounding box center [89, 156] width 5 height 5
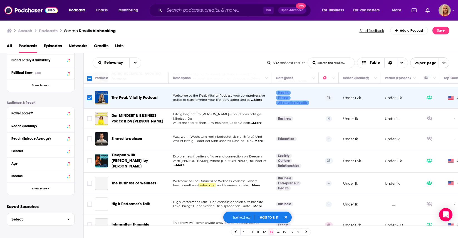
scroll to position [139, 0]
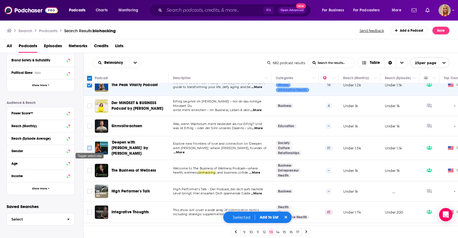
click at [88, 147] on input "Toggle select row" at bounding box center [89, 148] width 5 height 5
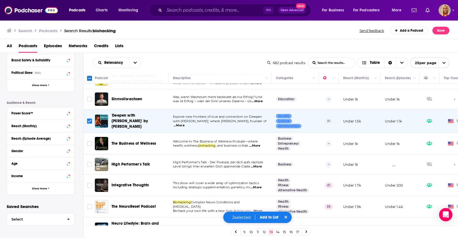
scroll to position [167, 0]
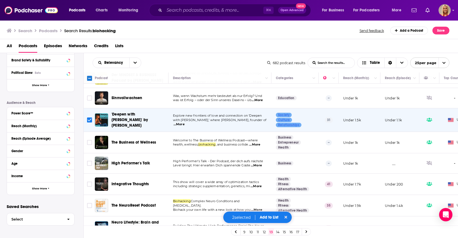
click at [91, 119] on input "Toggle select row" at bounding box center [89, 120] width 5 height 5
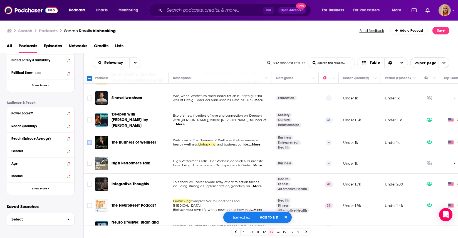
click at [90, 140] on input "Toggle select row" at bounding box center [89, 142] width 5 height 5
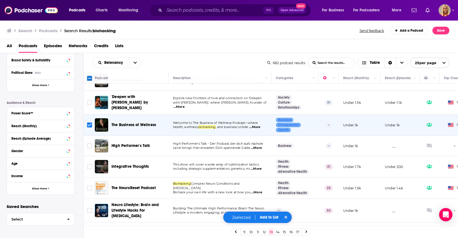
scroll to position [201, 0]
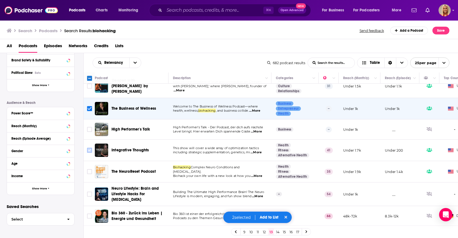
click at [89, 148] on input "Toggle select row" at bounding box center [89, 150] width 5 height 5
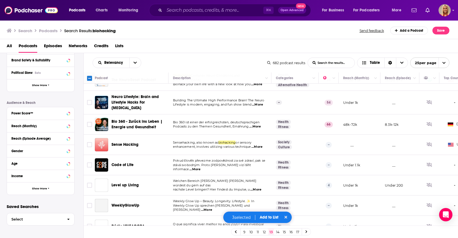
scroll to position [388, 0]
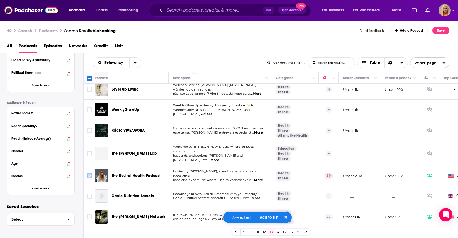
click at [88, 174] on input "Toggle select row" at bounding box center [89, 176] width 5 height 5
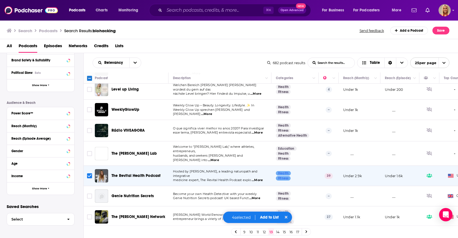
click at [268, 218] on button "Add to List" at bounding box center [270, 217] width 28 height 5
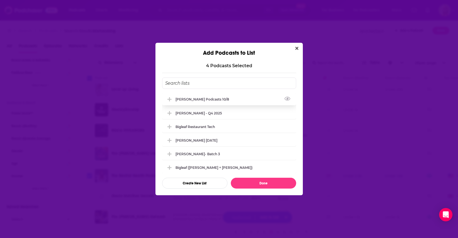
click at [226, 99] on div "[PERSON_NAME] Podcasts 10/8" at bounding box center [229, 99] width 134 height 12
click at [265, 185] on button "Done" at bounding box center [263, 183] width 65 height 11
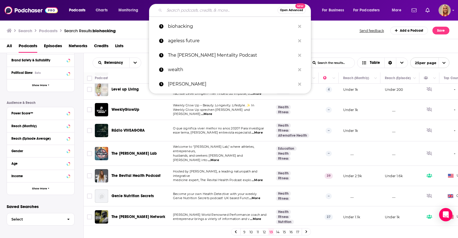
click at [177, 11] on input "Search podcasts, credits, & more..." at bounding box center [220, 10] width 113 height 9
click at [149, 1] on div "Podcasts Charts Monitoring Open Advanced New biohacking ageless future The Matt…" at bounding box center [229, 10] width 458 height 21
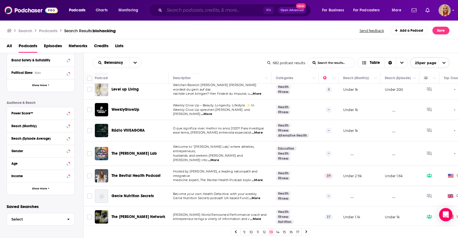
click at [177, 11] on input "Search podcasts, credits, & more..." at bounding box center [213, 10] width 99 height 9
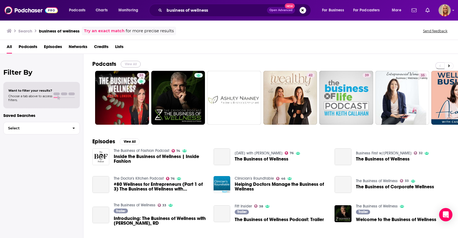
click at [135, 64] on button "View All" at bounding box center [131, 64] width 20 height 7
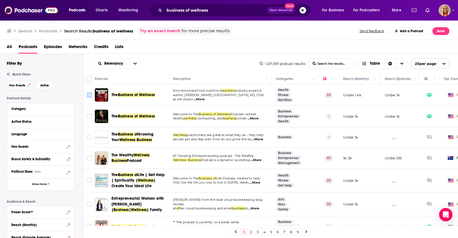
click at [89, 95] on input "Toggle select row" at bounding box center [89, 95] width 5 height 5
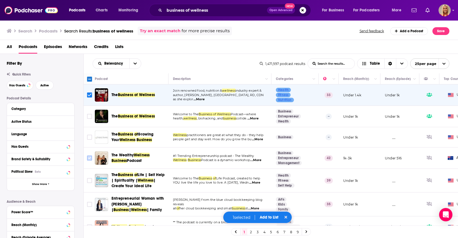
click at [89, 159] on input "Toggle select row" at bounding box center [89, 158] width 5 height 5
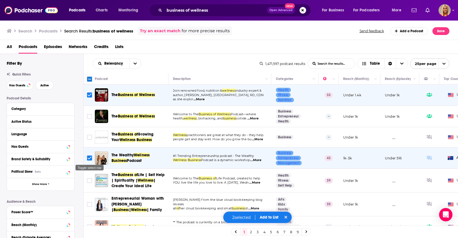
click at [89, 158] on input "Toggle select row" at bounding box center [89, 158] width 5 height 5
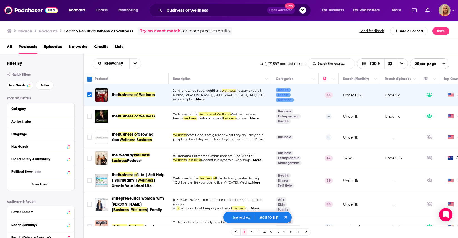
click at [376, 65] on span "Table" at bounding box center [375, 64] width 10 height 4
click at [403, 65] on span "Choose View" at bounding box center [402, 64] width 12 height 10
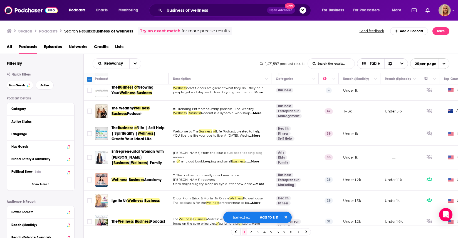
scroll to position [47, 0]
click at [91, 181] on input "Toggle select row" at bounding box center [89, 180] width 5 height 5
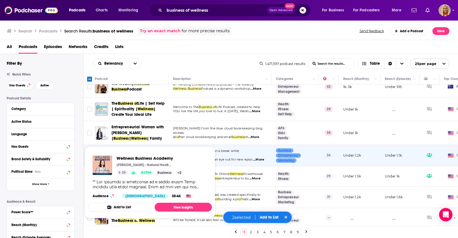
scroll to position [77, 0]
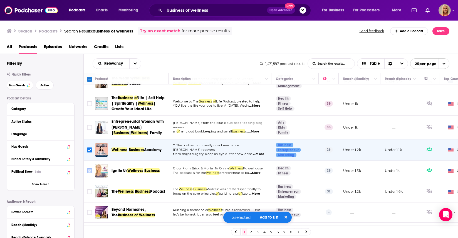
click at [87, 171] on input "Toggle select row" at bounding box center [89, 171] width 5 height 5
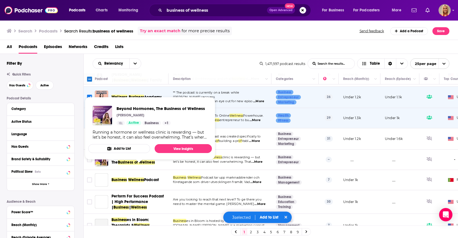
scroll to position [206, 0]
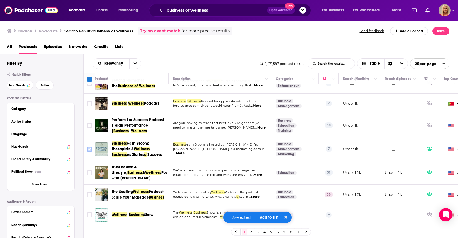
click at [88, 150] on input "Toggle select row" at bounding box center [89, 149] width 5 height 5
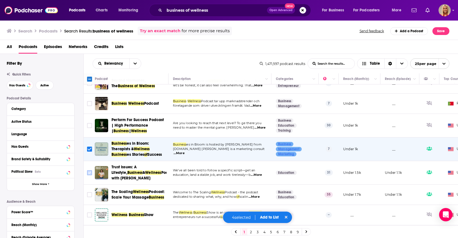
click at [90, 174] on input "Toggle select row" at bounding box center [89, 173] width 5 height 5
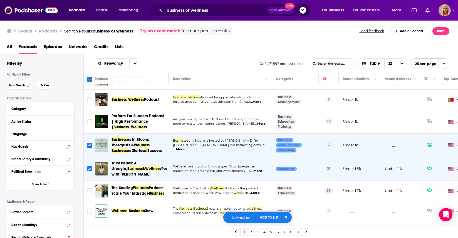
scroll to position [216, 0]
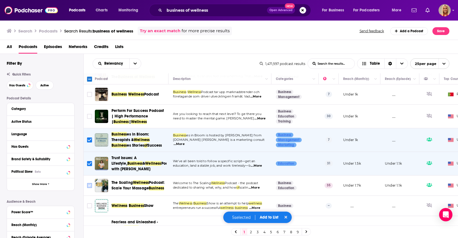
click at [89, 187] on input "Toggle select row" at bounding box center [89, 185] width 5 height 5
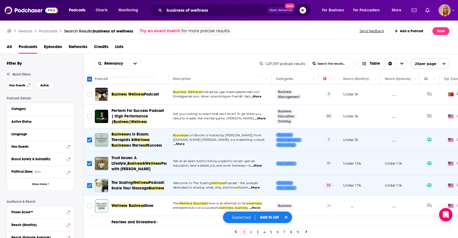
click at [89, 187] on input "Toggle select row" at bounding box center [89, 185] width 5 height 5
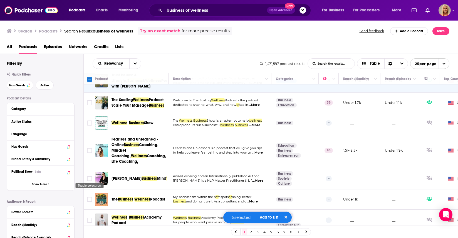
scroll to position [300, 0]
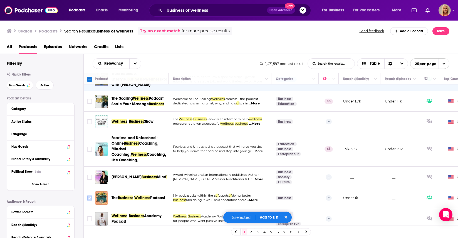
click at [91, 196] on input "Toggle select row" at bounding box center [89, 198] width 5 height 5
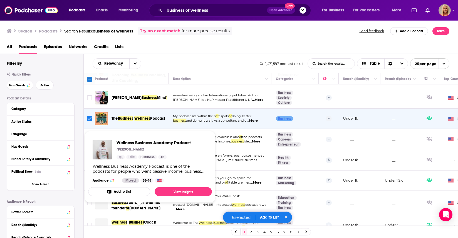
scroll to position [411, 0]
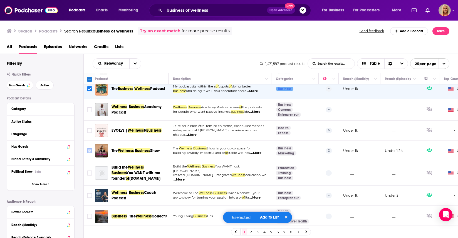
click at [88, 149] on input "Toggle select row" at bounding box center [89, 151] width 5 height 5
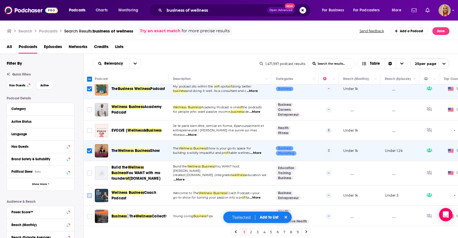
click at [88, 193] on input "Toggle select row" at bounding box center [89, 195] width 5 height 5
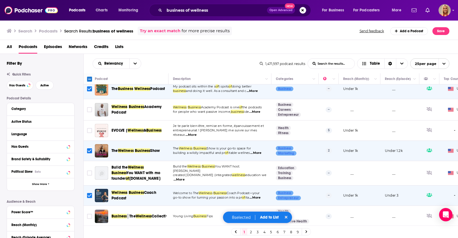
click at [271, 219] on button "Add to List" at bounding box center [270, 217] width 28 height 5
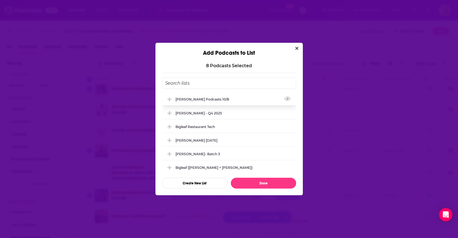
click at [199, 99] on div "[PERSON_NAME] Podcasts 10/8" at bounding box center [204, 99] width 57 height 4
click at [271, 186] on button "Done" at bounding box center [263, 183] width 65 height 11
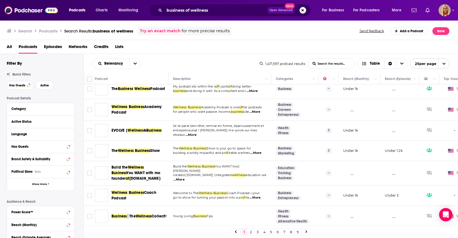
click at [250, 232] on link "2" at bounding box center [251, 232] width 6 height 7
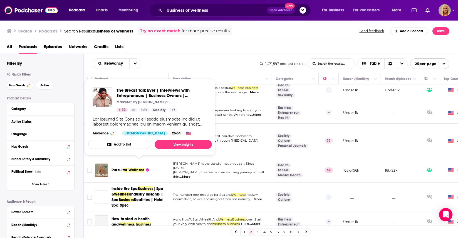
scroll to position [313, 0]
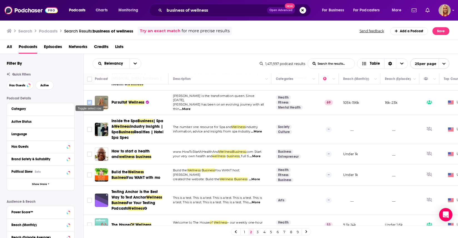
click at [89, 100] on input "Toggle select row" at bounding box center [89, 102] width 5 height 5
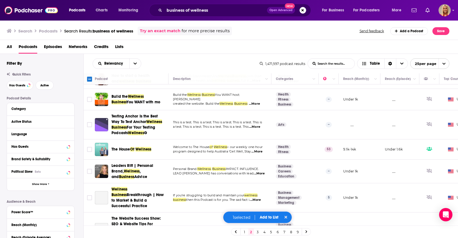
scroll to position [389, 0]
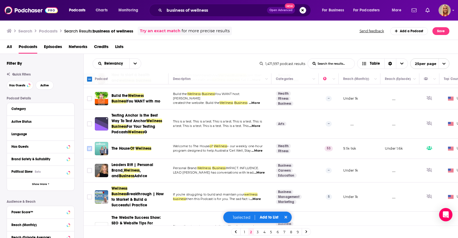
click at [91, 146] on input "Toggle select row" at bounding box center [89, 148] width 5 height 5
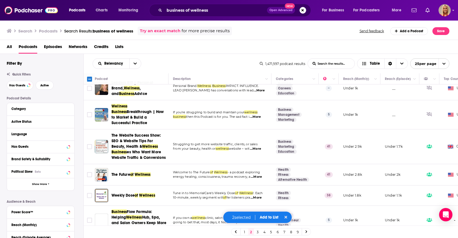
scroll to position [473, 0]
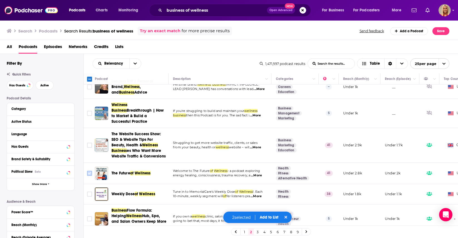
click at [90, 171] on input "Toggle select row" at bounding box center [89, 173] width 5 height 5
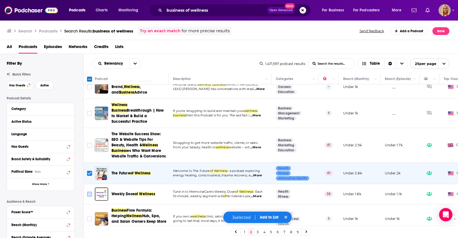
click at [90, 192] on input "Toggle select row" at bounding box center [89, 194] width 5 height 5
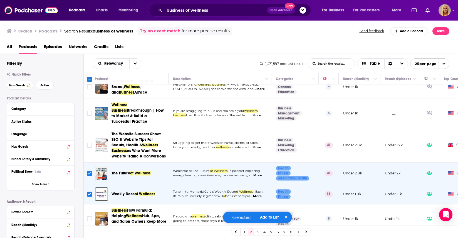
click at [258, 233] on link "3" at bounding box center [258, 232] width 6 height 7
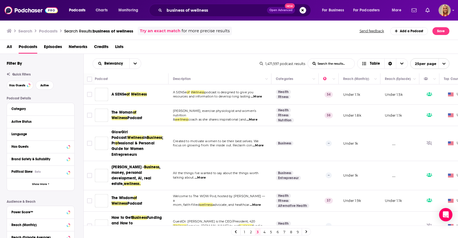
click at [252, 235] on link "2" at bounding box center [251, 232] width 6 height 7
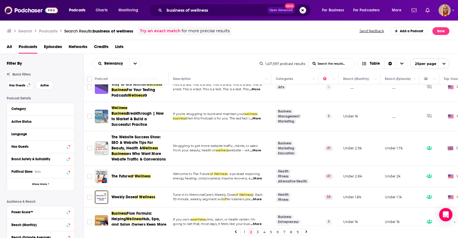
scroll to position [473, 0]
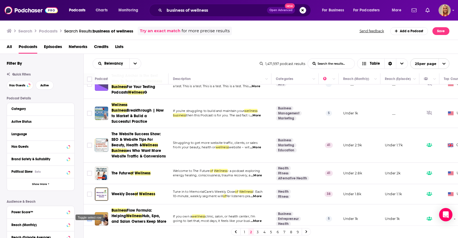
click at [90, 217] on input "Toggle select row" at bounding box center [89, 219] width 5 height 5
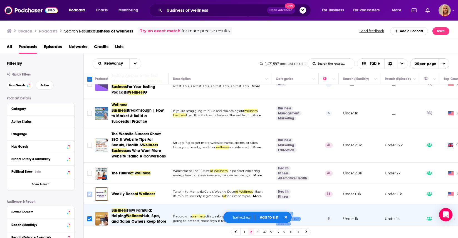
click at [88, 192] on input "Toggle select row" at bounding box center [89, 194] width 5 height 5
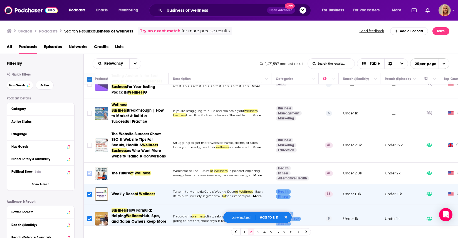
click at [88, 171] on input "Toggle select row" at bounding box center [89, 173] width 5 height 5
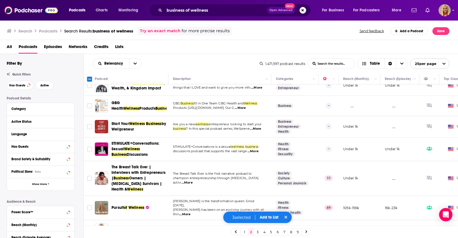
scroll to position [261, 0]
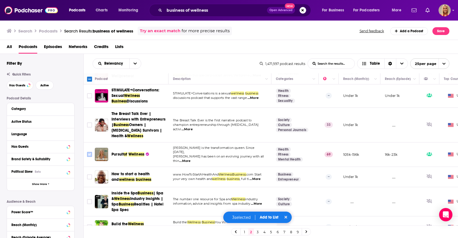
click at [89, 152] on input "Toggle select row" at bounding box center [89, 154] width 5 height 5
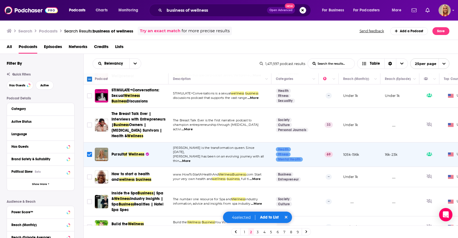
click at [273, 219] on button "Add to List" at bounding box center [270, 217] width 28 height 5
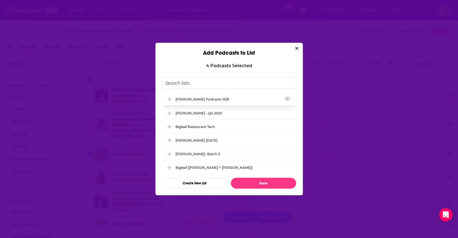
click at [205, 102] on div "[PERSON_NAME] Podcasts 10/8" at bounding box center [229, 99] width 134 height 12
click at [260, 187] on button "Done" at bounding box center [263, 183] width 65 height 11
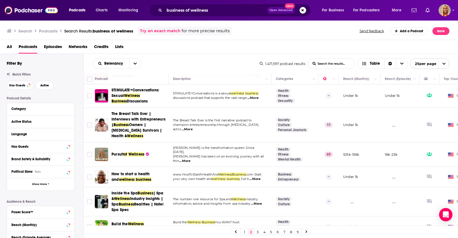
click at [257, 233] on link "3" at bounding box center [258, 232] width 6 height 7
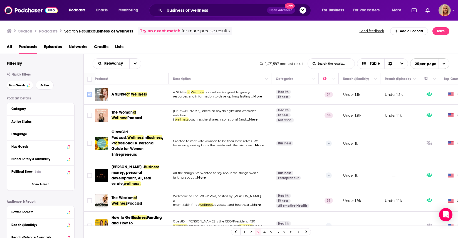
click at [91, 95] on input "Toggle select row" at bounding box center [89, 94] width 5 height 5
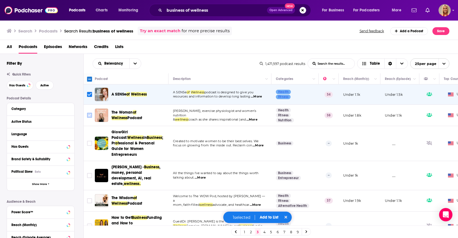
click at [90, 117] on input "Toggle select row" at bounding box center [89, 115] width 5 height 5
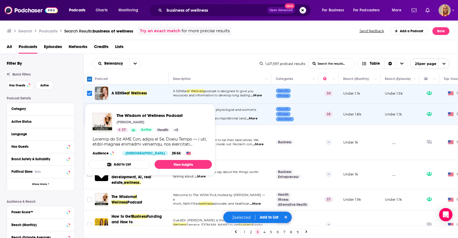
scroll to position [9, 0]
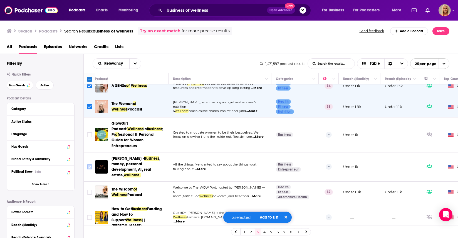
click at [90, 165] on input "Toggle select row" at bounding box center [89, 167] width 5 height 5
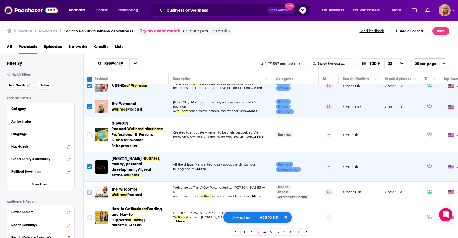
click at [91, 190] on input "Toggle select row" at bounding box center [89, 192] width 5 height 5
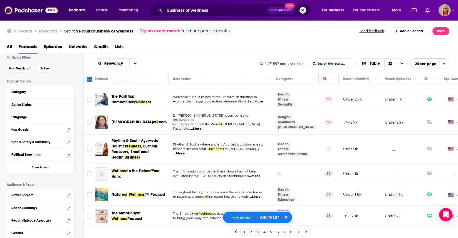
scroll to position [153, 0]
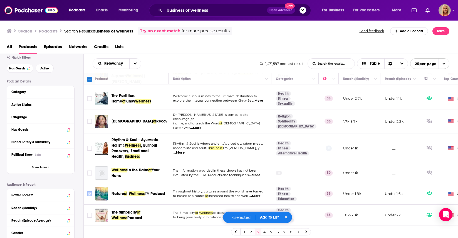
click at [87, 192] on input "Toggle select row" at bounding box center [89, 194] width 5 height 5
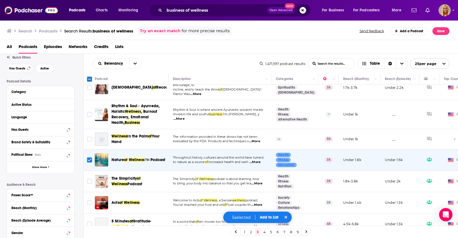
scroll to position [188, 0]
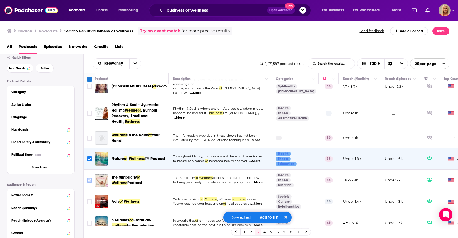
click at [91, 178] on input "Toggle select row" at bounding box center [89, 180] width 5 height 5
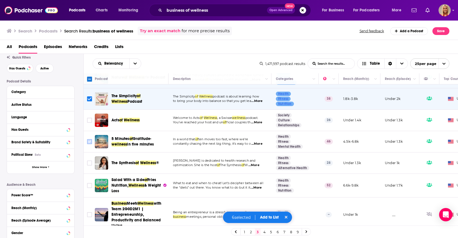
scroll to position [275, 0]
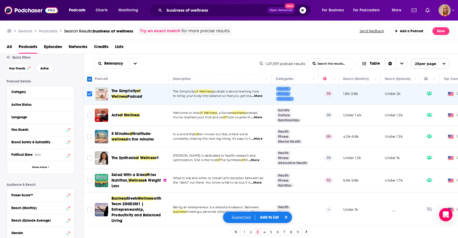
click at [267, 217] on button "Add to List" at bounding box center [270, 217] width 28 height 5
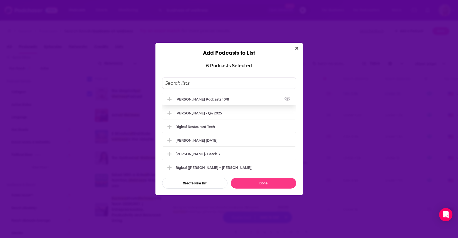
click at [201, 101] on div "[PERSON_NAME] Podcasts 10/8" at bounding box center [204, 99] width 57 height 4
click at [270, 186] on button "Done" at bounding box center [263, 183] width 65 height 11
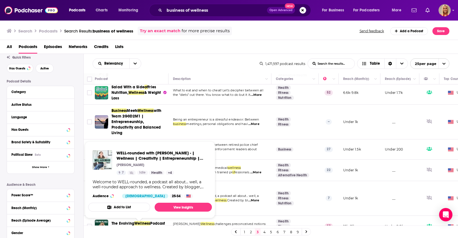
scroll to position [441, 0]
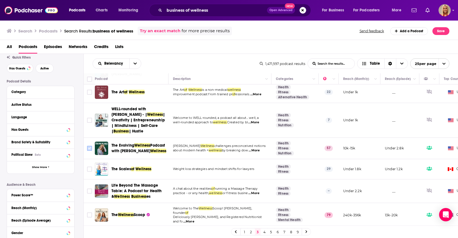
click at [91, 146] on input "Toggle select row" at bounding box center [89, 148] width 5 height 5
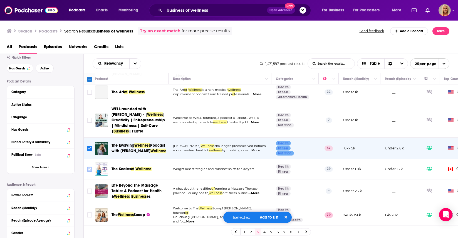
click at [87, 167] on input "Toggle select row" at bounding box center [89, 169] width 5 height 5
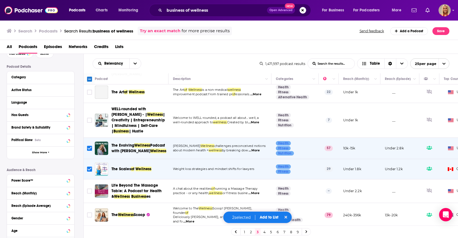
scroll to position [39, 0]
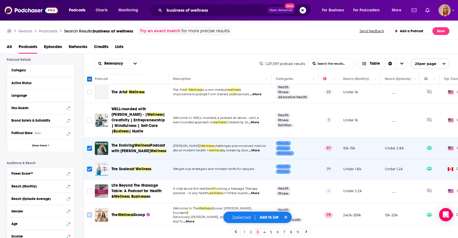
click at [88, 213] on input "Toggle select row" at bounding box center [89, 215] width 5 height 5
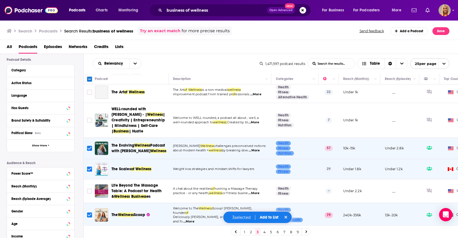
click at [91, 236] on input "Toggle select row" at bounding box center [89, 238] width 5 height 5
click at [89, 236] on input "Toggle select row" at bounding box center [89, 238] width 5 height 5
click at [273, 218] on button "Add to List" at bounding box center [269, 217] width 28 height 5
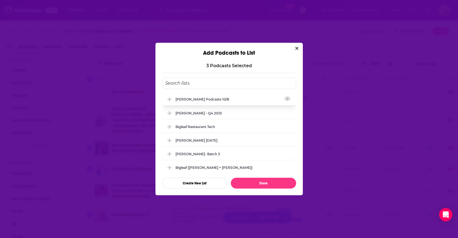
click at [205, 103] on div "[PERSON_NAME] Podcasts 10/8" at bounding box center [229, 99] width 134 height 12
click at [267, 187] on button "Done" at bounding box center [263, 183] width 65 height 11
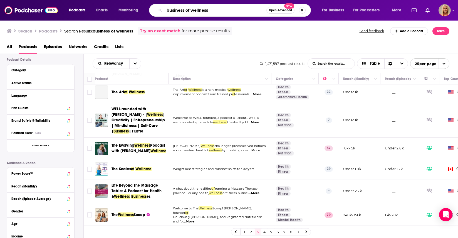
drag, startPoint x: 214, startPoint y: 13, endPoint x: 164, endPoint y: 9, distance: 50.8
click at [164, 9] on div "business of wellness Open Advanced New" at bounding box center [230, 10] width 162 height 13
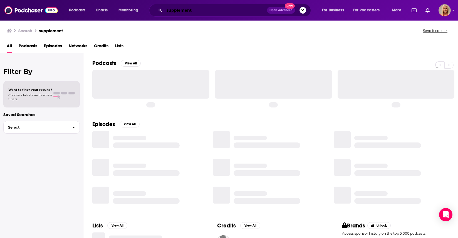
click at [195, 9] on input "supplement" at bounding box center [215, 10] width 103 height 9
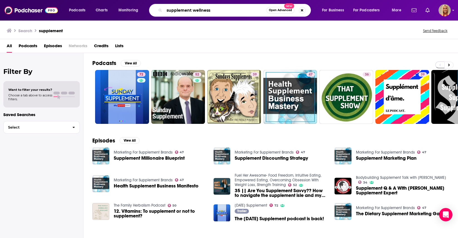
type input "supplement wellness"
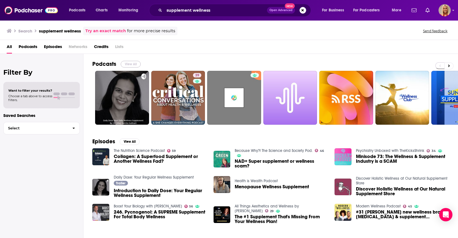
click at [135, 64] on button "View All" at bounding box center [131, 64] width 20 height 7
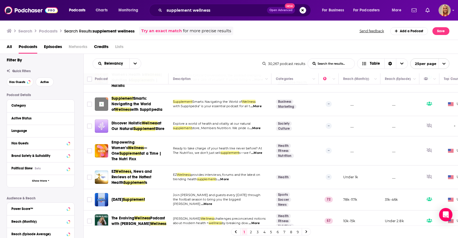
scroll to position [45, 0]
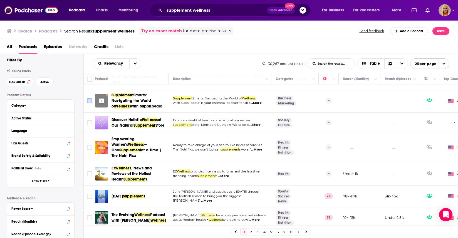
click at [89, 101] on input "Toggle select row" at bounding box center [89, 100] width 5 height 5
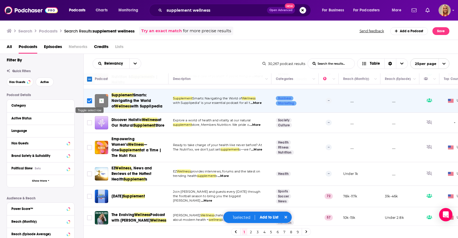
click at [89, 101] on input "Toggle select row" at bounding box center [89, 100] width 5 height 5
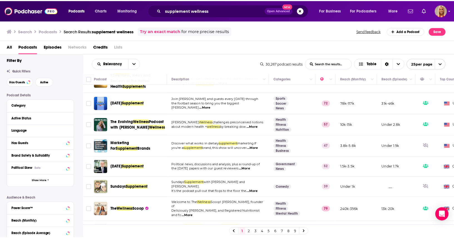
scroll to position [139, 0]
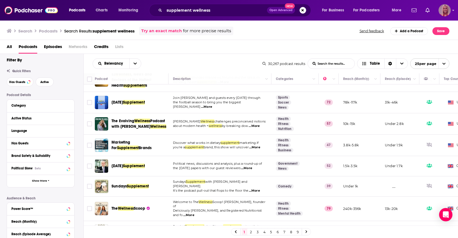
click at [446, 14] on img "Logged in as KymberleeBolden" at bounding box center [445, 10] width 12 height 12
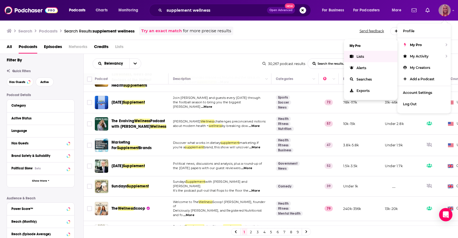
click at [365, 56] on link "Lists" at bounding box center [370, 56] width 53 height 11
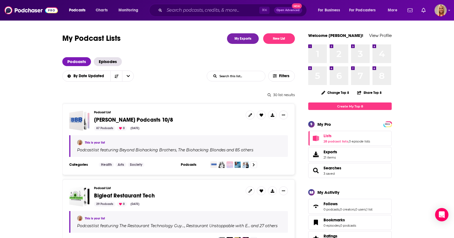
scroll to position [10, 0]
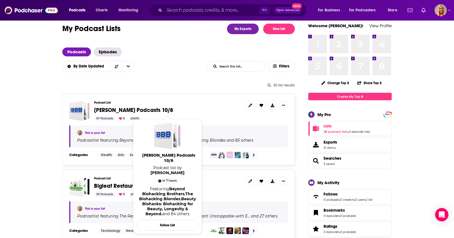
click at [120, 110] on span "[PERSON_NAME] Podcasts 10/8" at bounding box center [133, 110] width 79 height 7
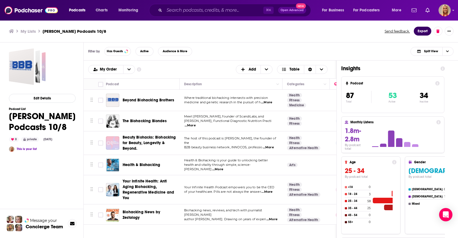
click at [426, 32] on button "Export" at bounding box center [423, 31] width 18 height 9
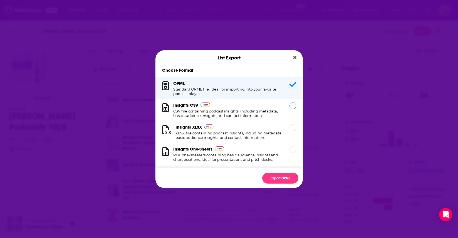
click at [292, 106] on div "Insights CSV CSV file containing podcast insights, including metadata, basic au…" at bounding box center [229, 110] width 147 height 22
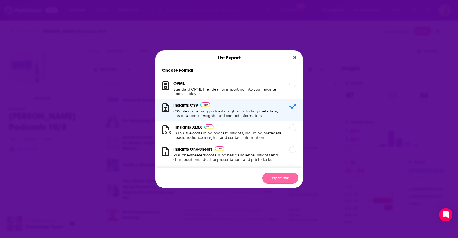
click at [285, 179] on button "Export CSV" at bounding box center [280, 178] width 36 height 11
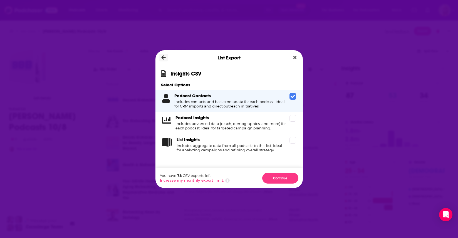
click at [162, 56] on icon "Dialog" at bounding box center [163, 57] width 4 height 5
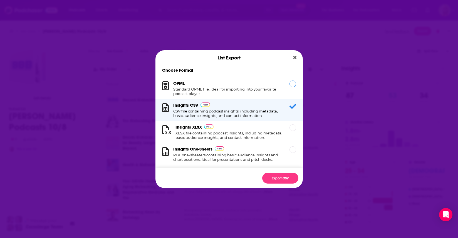
click at [229, 91] on h1 "Standard OPML file. Ideal for importing into your favorite podcast player." at bounding box center [228, 91] width 110 height 9
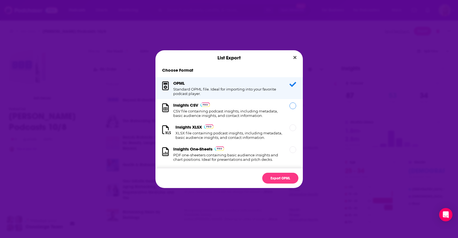
click at [204, 109] on div "Insights CSV CSV file containing podcast insights, including metadata, basic au…" at bounding box center [228, 110] width 110 height 15
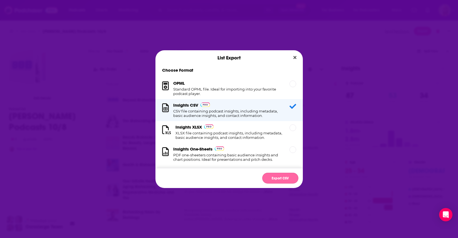
click at [276, 177] on button "Export CSV" at bounding box center [280, 178] width 36 height 11
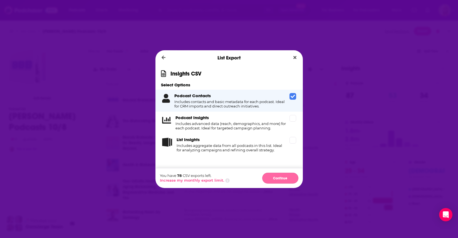
click at [281, 179] on button "Continue" at bounding box center [280, 178] width 36 height 11
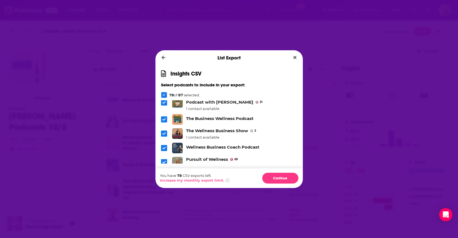
scroll to position [804, 0]
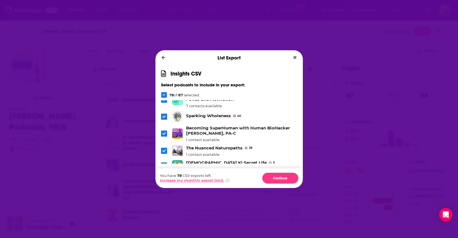
click at [207, 182] on button "Increase my monthly export limit." at bounding box center [192, 180] width 64 height 4
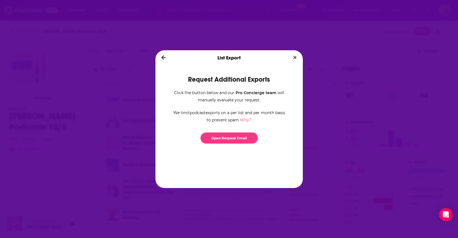
click at [162, 58] on icon "Dialog" at bounding box center [163, 57] width 4 height 5
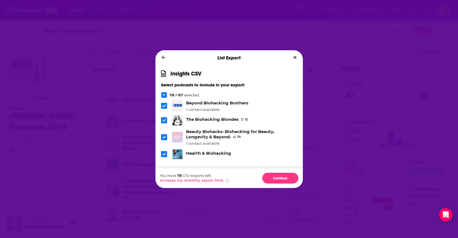
click at [164, 121] on icon "Dialog" at bounding box center [163, 120] width 3 height 3
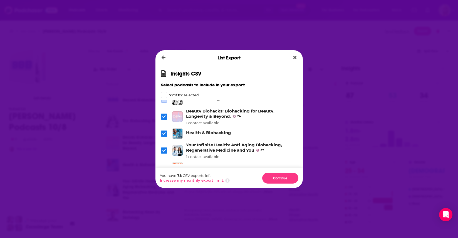
scroll to position [21, 0]
click at [164, 132] on icon "Dialog" at bounding box center [163, 133] width 3 height 3
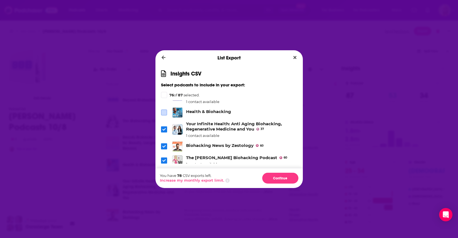
scroll to position [42, 0]
click at [164, 147] on icon "Dialog" at bounding box center [163, 146] width 3 height 3
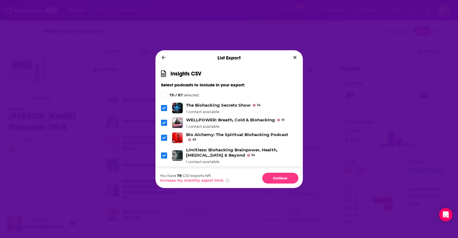
scroll to position [144, 0]
click at [165, 137] on icon "Dialog" at bounding box center [163, 137] width 3 height 3
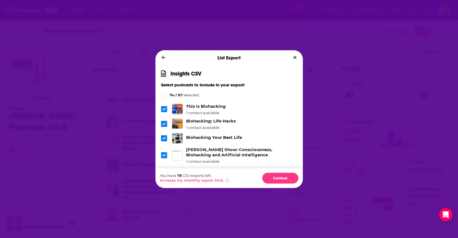
scroll to position [208, 0]
click at [164, 137] on icon "Dialog" at bounding box center [163, 138] width 3 height 3
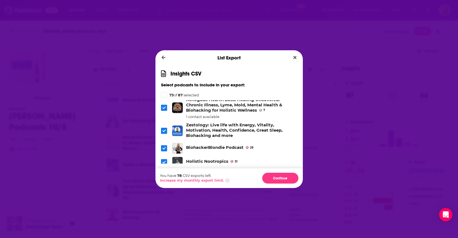
scroll to position [298, 0]
click at [163, 129] on icon "Dialog" at bounding box center [163, 130] width 3 height 3
click at [165, 147] on icon "Dialog" at bounding box center [163, 148] width 3 height 3
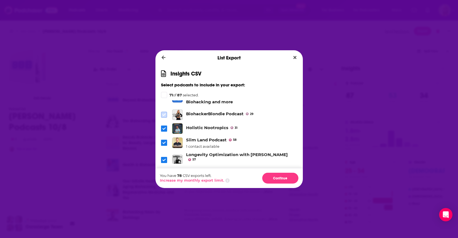
scroll to position [335, 0]
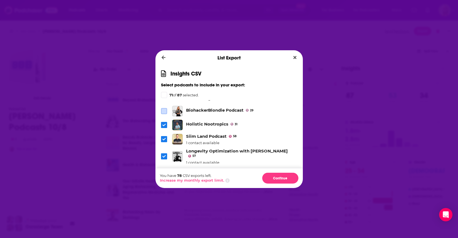
click at [162, 124] on icon "Dialog" at bounding box center [163, 125] width 3 height 3
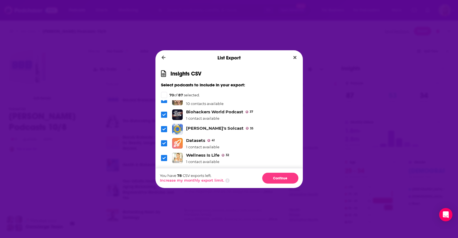
scroll to position [455, 0]
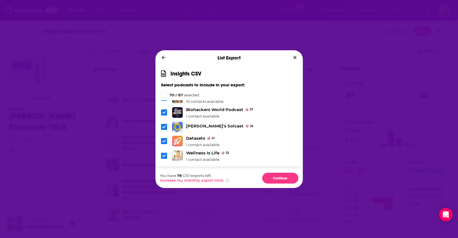
click at [163, 125] on icon "Dialog" at bounding box center [163, 126] width 3 height 3
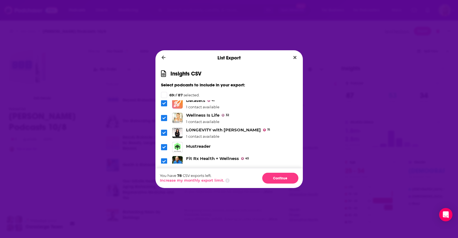
scroll to position [496, 0]
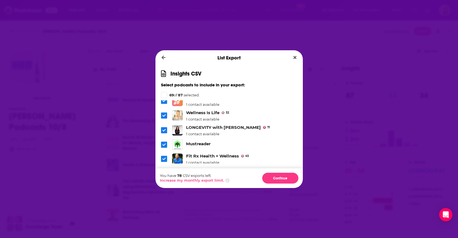
click at [166, 142] on span "Dialog" at bounding box center [164, 145] width 6 height 6
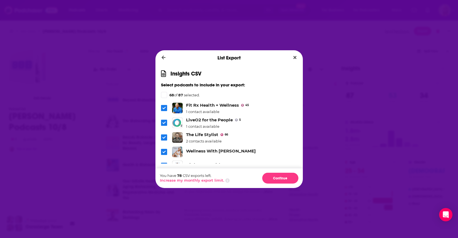
scroll to position [564, 0]
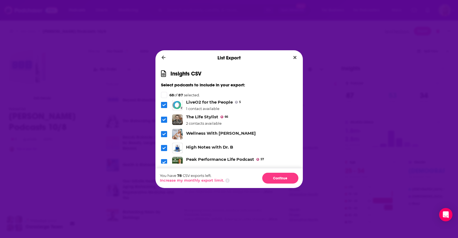
click at [164, 133] on icon "Dialog" at bounding box center [163, 134] width 3 height 3
click at [165, 147] on icon "Dialog" at bounding box center [163, 148] width 3 height 3
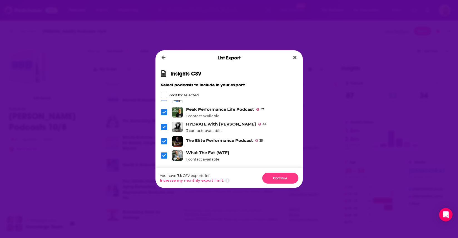
scroll to position [615, 0]
click at [164, 140] on icon "Dialog" at bounding box center [163, 141] width 3 height 3
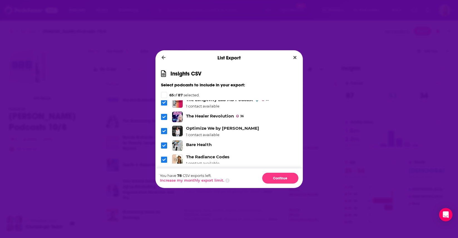
scroll to position [727, 0]
click at [162, 114] on span "Dialog" at bounding box center [164, 117] width 6 height 6
click at [165, 144] on icon "Dialog" at bounding box center [163, 145] width 3 height 3
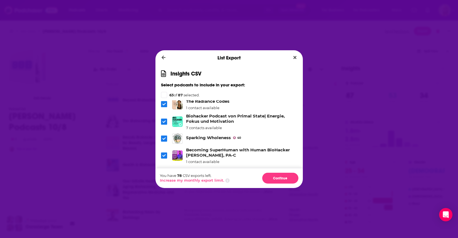
scroll to position [782, 0]
click at [165, 137] on icon "Dialog" at bounding box center [163, 138] width 3 height 3
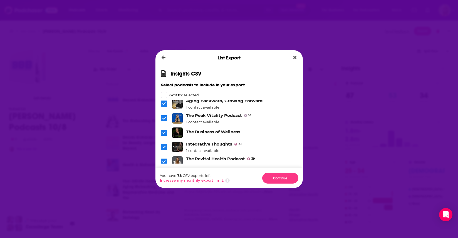
click at [164, 131] on icon "Dialog" at bounding box center [163, 132] width 3 height 3
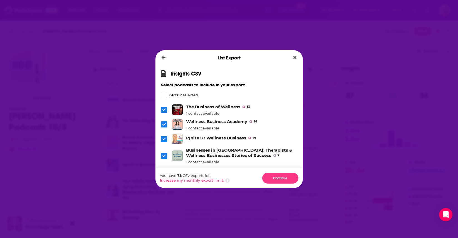
scroll to position [1027, 0]
click at [163, 137] on icon "Dialog" at bounding box center [163, 138] width 3 height 3
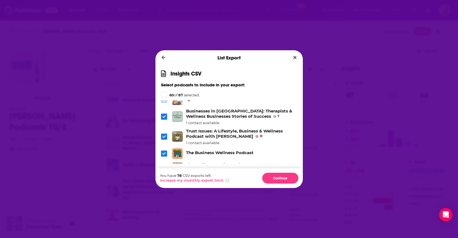
scroll to position [1065, 0]
click at [163, 153] on icon "Dialog" at bounding box center [163, 154] width 3 height 3
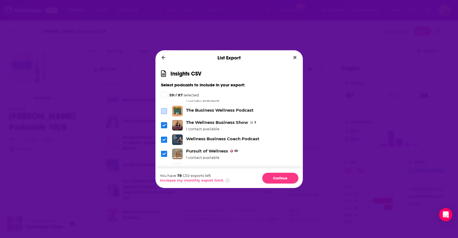
scroll to position [1110, 0]
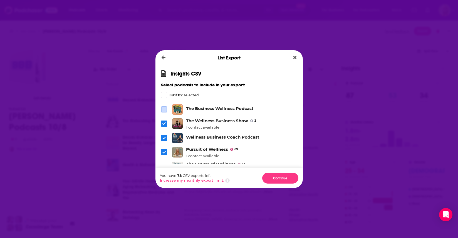
click at [164, 137] on icon "Dialog" at bounding box center [163, 138] width 3 height 3
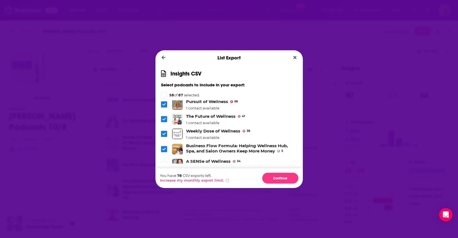
scroll to position [1158, 0]
click at [164, 147] on span "Dialog" at bounding box center [164, 150] width 6 height 6
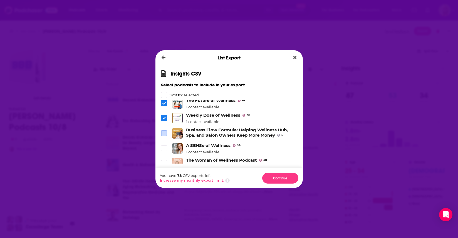
scroll to position [1175, 0]
click at [164, 145] on span "Dialog" at bounding box center [164, 147] width 5 height 5
click at [164, 161] on icon "Dialog" at bounding box center [163, 162] width 3 height 3
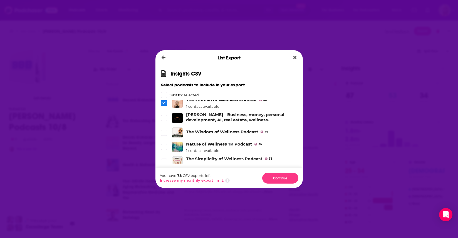
scroll to position [1241, 0]
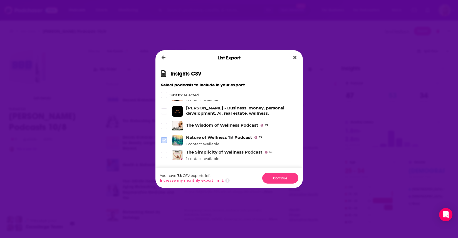
click at [164, 139] on icon "Dialog" at bounding box center [163, 140] width 3 height 3
click at [164, 154] on icon "Dialog" at bounding box center [163, 155] width 3 height 3
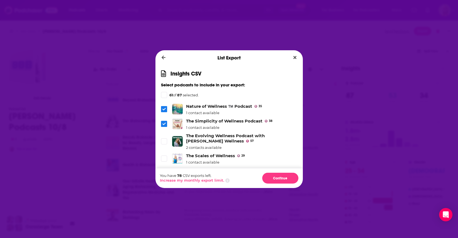
scroll to position [1273, 0]
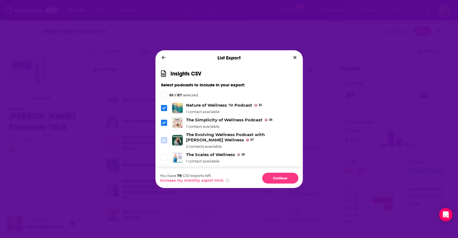
click at [165, 139] on icon "Dialog" at bounding box center [163, 140] width 3 height 3
click at [165, 157] on icon "Dialog" at bounding box center [163, 158] width 3 height 3
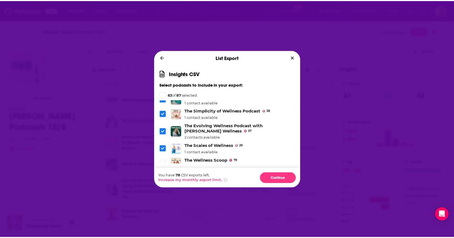
scroll to position [1281, 0]
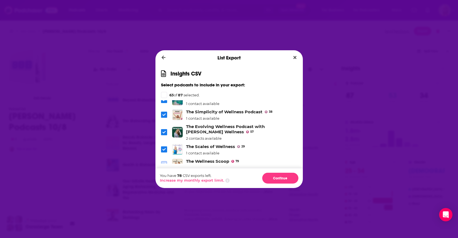
click at [164, 163] on icon "Dialog" at bounding box center [163, 164] width 3 height 3
click at [283, 180] on button "Continue" at bounding box center [280, 178] width 36 height 11
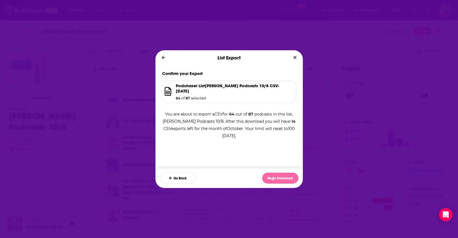
click at [283, 180] on button "Begin Download" at bounding box center [280, 178] width 36 height 11
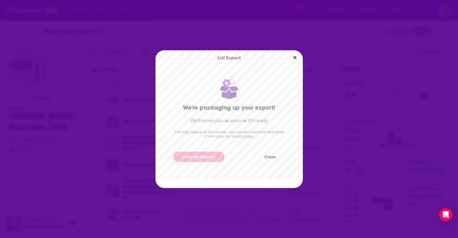
click at [192, 159] on link "View My Exports" at bounding box center [198, 157] width 51 height 10
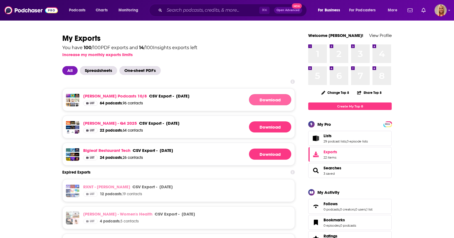
click at [277, 100] on link "Download" at bounding box center [270, 99] width 42 height 11
